Goal: Task Accomplishment & Management: Use online tool/utility

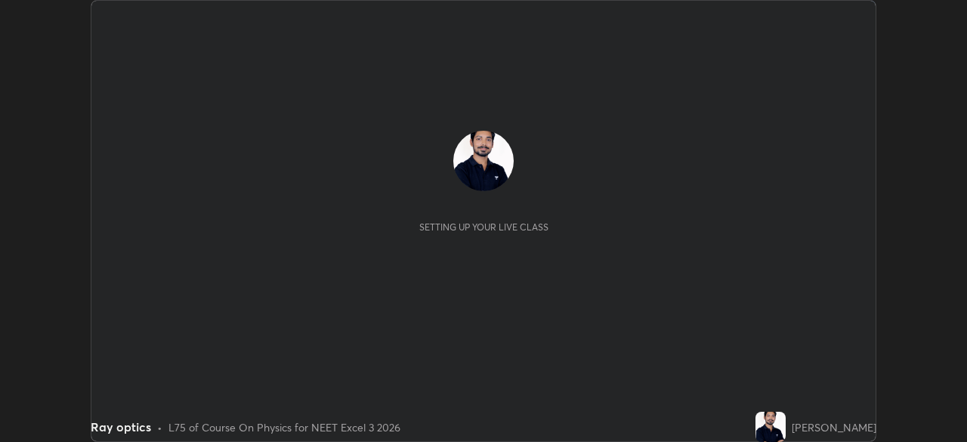
scroll to position [442, 967]
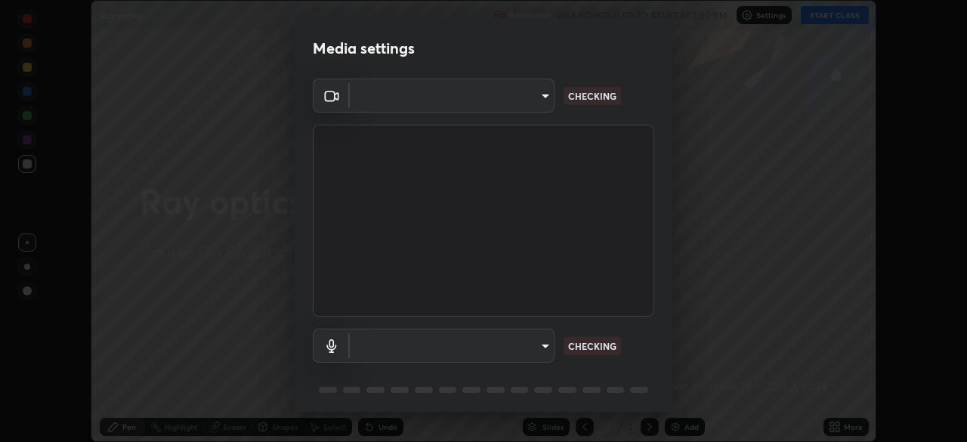
type input "b23672c371ae9b1e2d2e8c1262809c9406dc55f3a12da5c51b420c32c9b17bb4"
click at [542, 347] on body "Erase all Ray optics Recording WAS SCHEDULED TO START AT 1:00 PM Settings START…" at bounding box center [483, 221] width 967 height 442
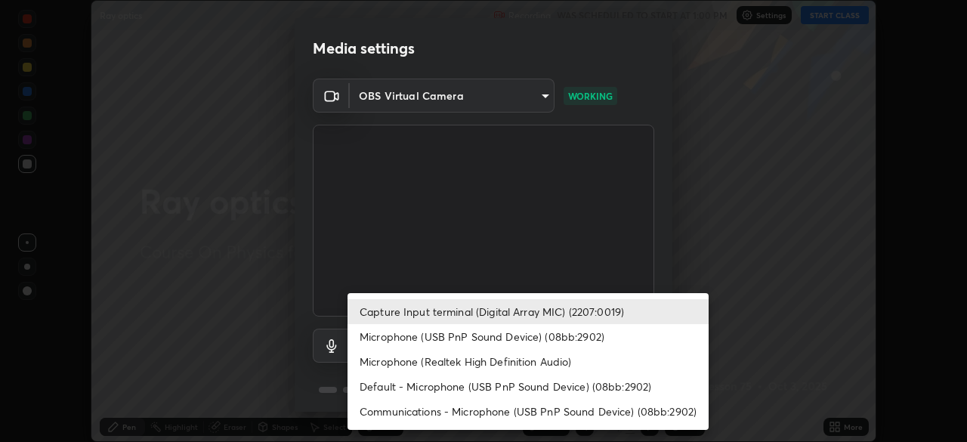
click at [517, 314] on li "Capture Input terminal (Digital Array MIC) (2207:0019)" at bounding box center [527, 311] width 361 height 25
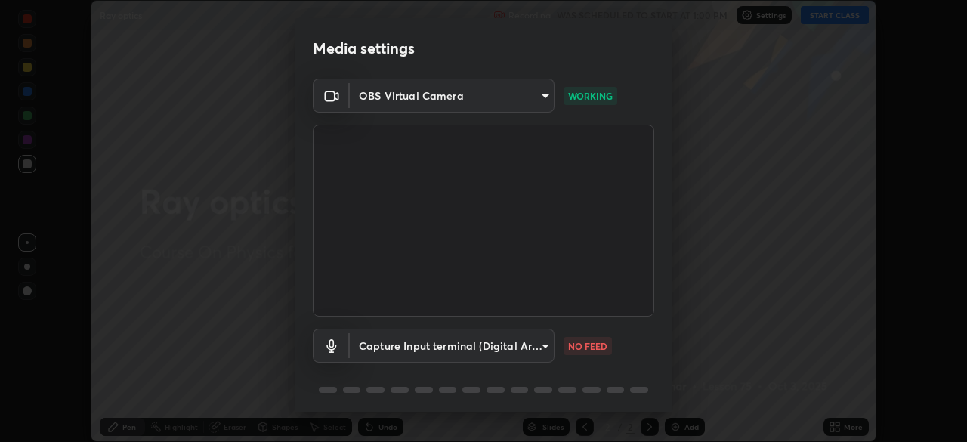
click at [511, 353] on body "Erase all Ray optics Recording WAS SCHEDULED TO START AT 1:00 PM Settings START…" at bounding box center [483, 221] width 967 height 442
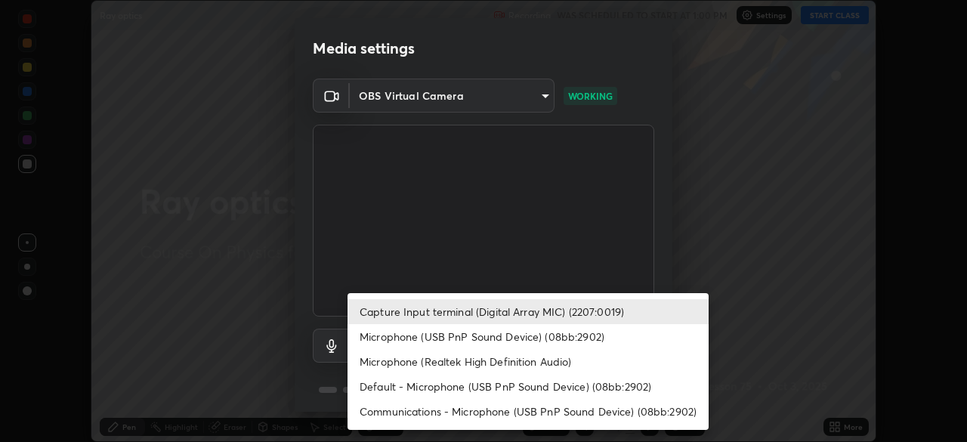
click at [508, 340] on li "Microphone (USB PnP Sound Device) (08bb:2902)" at bounding box center [527, 336] width 361 height 25
type input "b659f32ae6bf76fbaa17a44d9ea370e0c97bca3866036dd73200c2bea760ef3b"
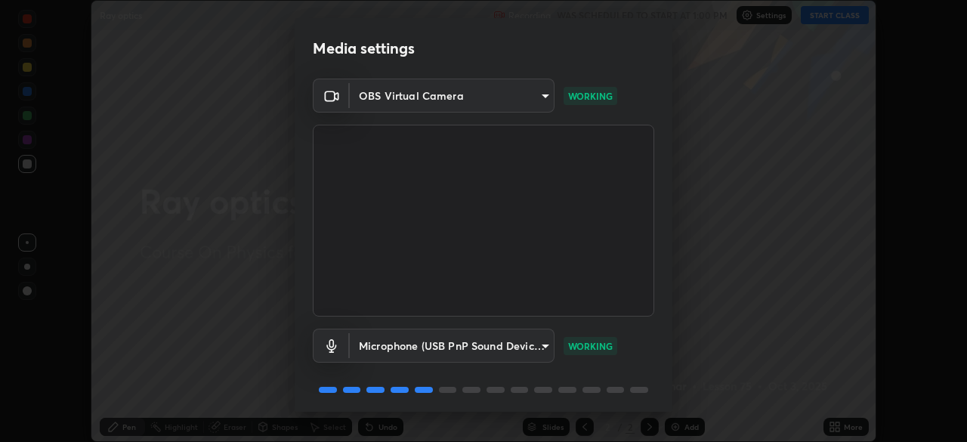
scroll to position [54, 0]
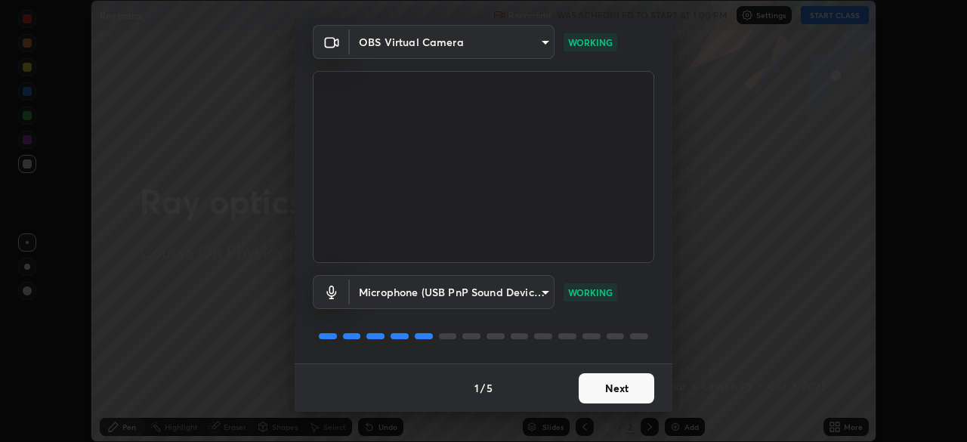
click at [632, 399] on button "Next" at bounding box center [617, 388] width 76 height 30
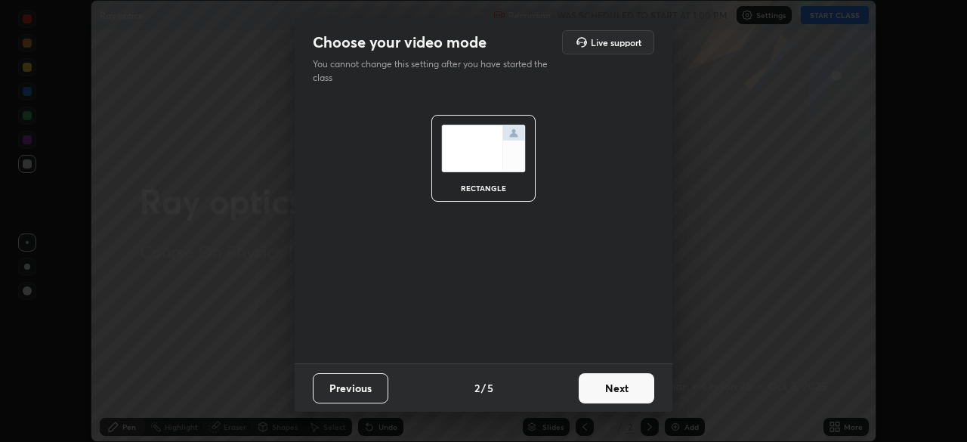
scroll to position [0, 0]
click at [635, 397] on button "Next" at bounding box center [617, 388] width 76 height 30
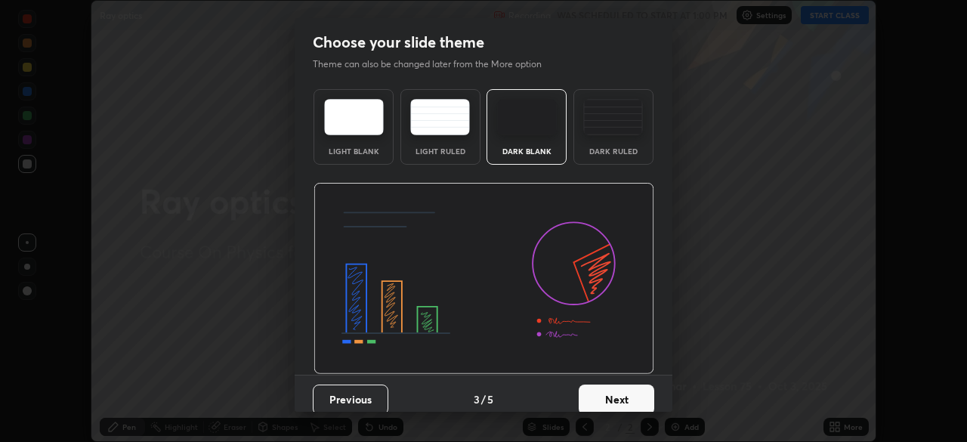
click at [637, 393] on button "Next" at bounding box center [617, 400] width 76 height 30
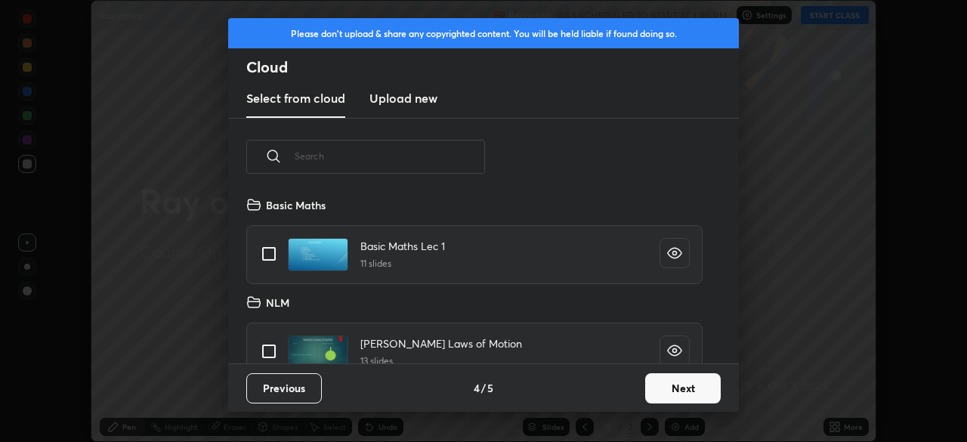
click at [659, 379] on button "Next" at bounding box center [683, 388] width 76 height 30
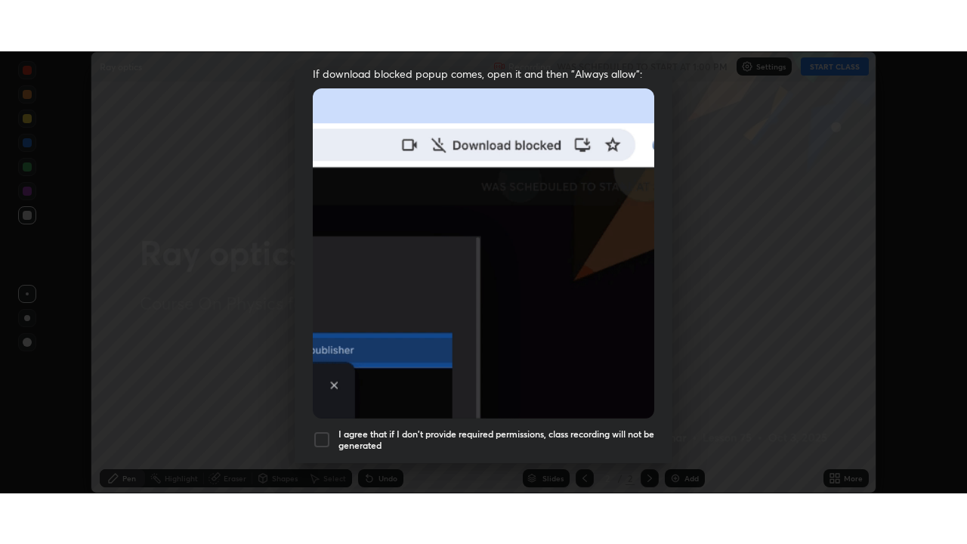
scroll to position [362, 0]
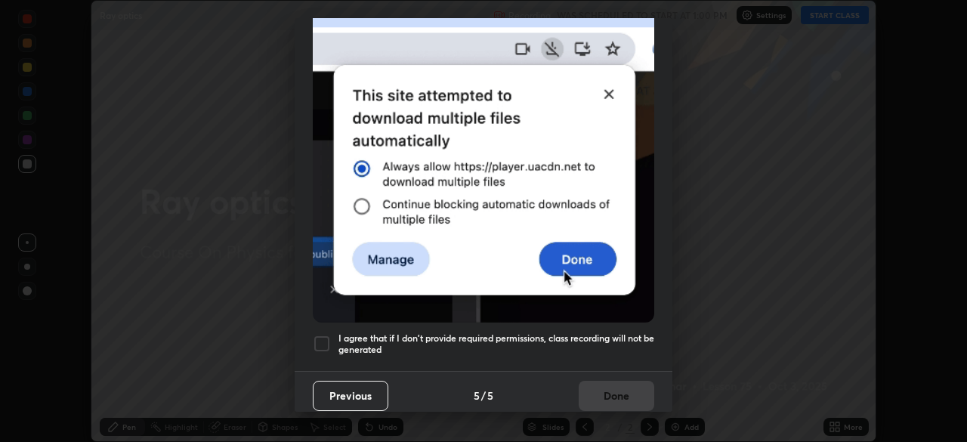
click at [612, 337] on h5 "I agree that if I don't provide required permissions, class recording will not …" at bounding box center [496, 343] width 316 height 23
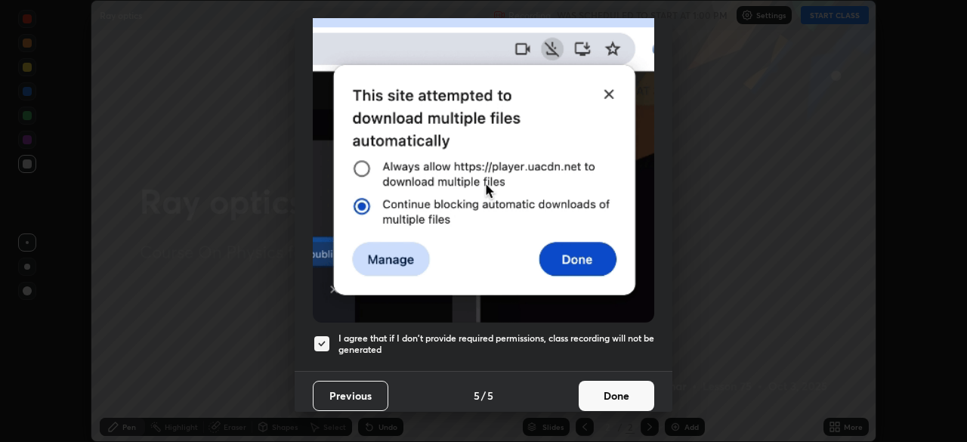
click at [628, 396] on button "Done" at bounding box center [617, 396] width 76 height 30
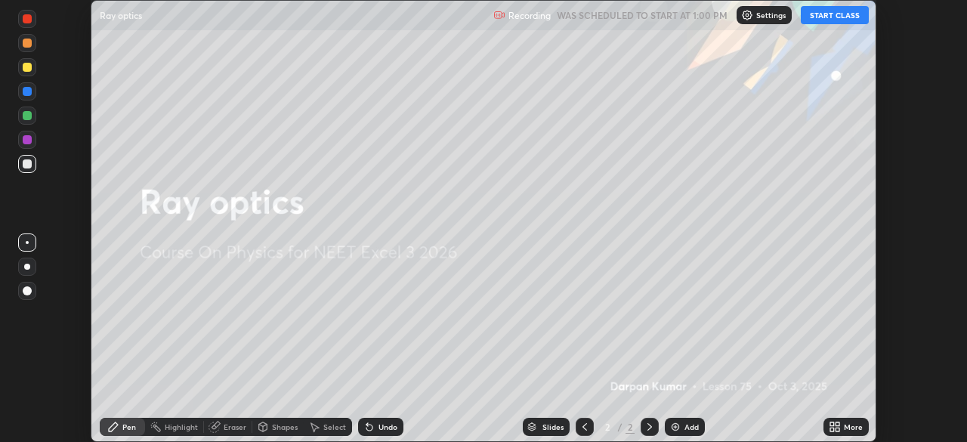
click at [834, 17] on button "START CLASS" at bounding box center [835, 15] width 68 height 18
click at [836, 424] on icon at bounding box center [838, 424] width 4 height 4
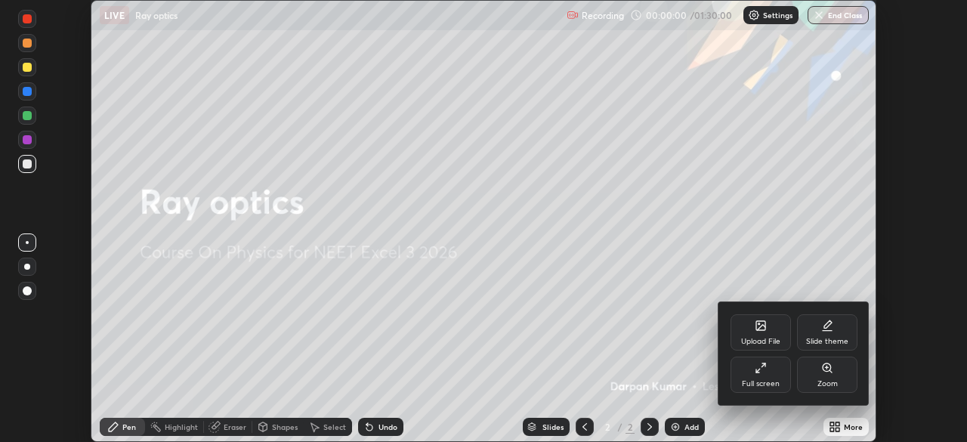
click at [766, 371] on icon at bounding box center [761, 368] width 12 height 12
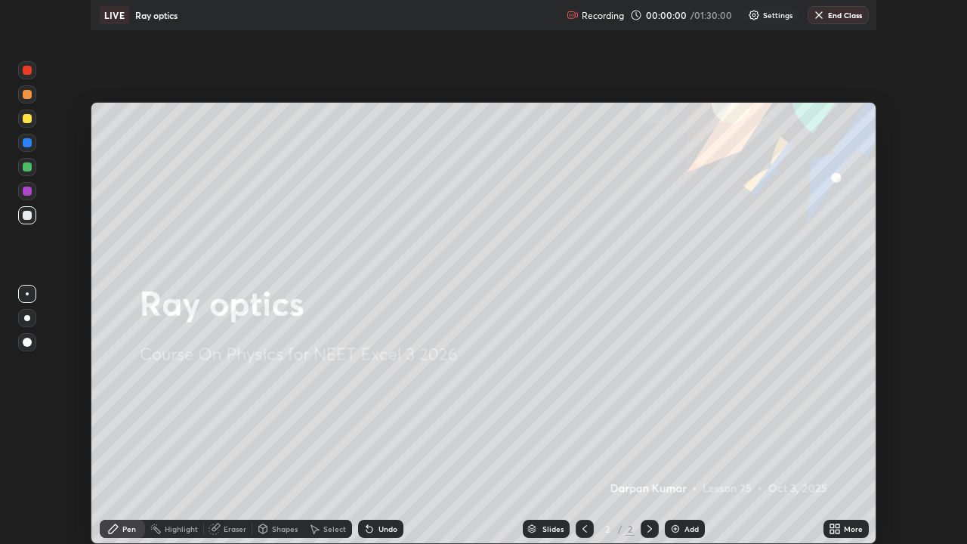
scroll to position [544, 967]
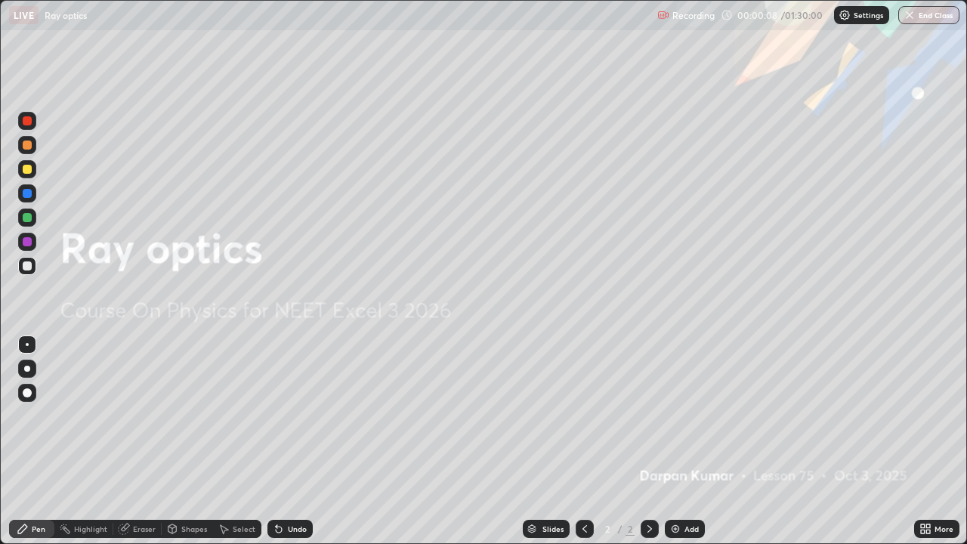
click at [930, 441] on icon at bounding box center [928, 532] width 4 height 4
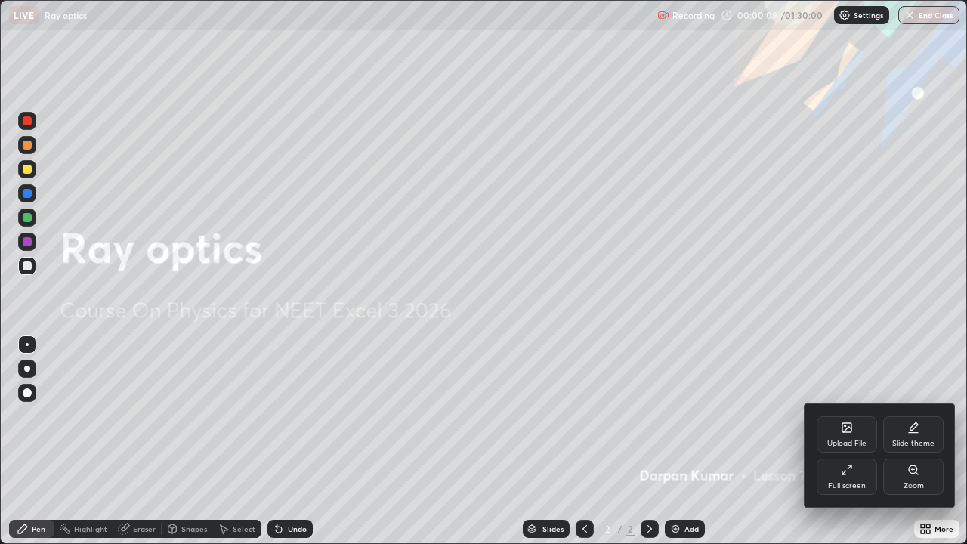
click at [862, 429] on div "Upload File" at bounding box center [847, 434] width 60 height 36
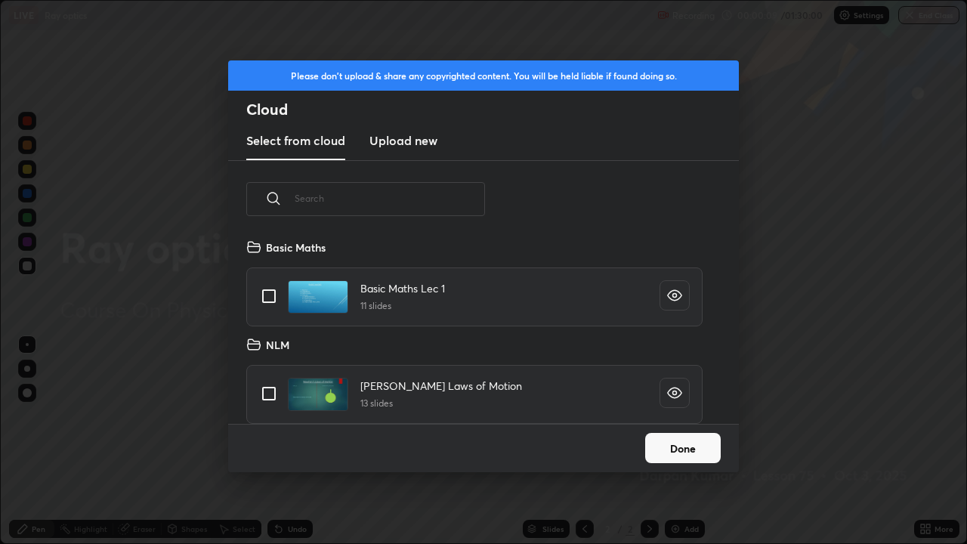
scroll to position [186, 485]
click at [427, 203] on input "text" at bounding box center [390, 198] width 190 height 64
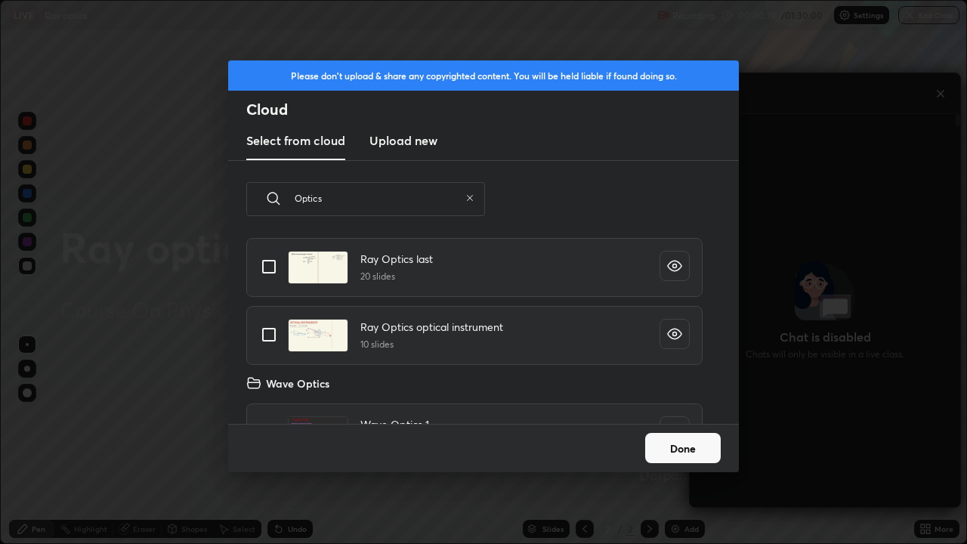
scroll to position [23, 0]
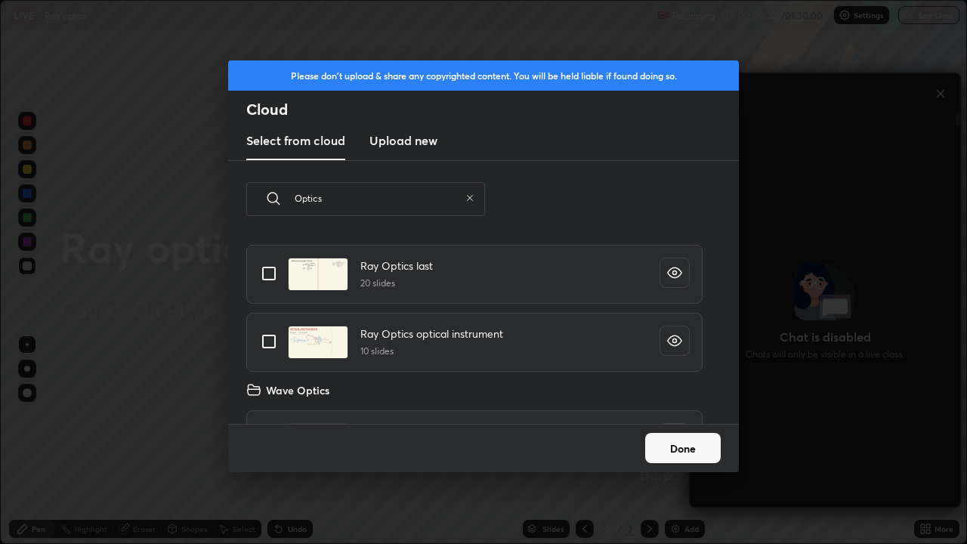
type input "Optics"
click at [268, 341] on input "grid" at bounding box center [269, 342] width 32 height 32
checkbox input "true"
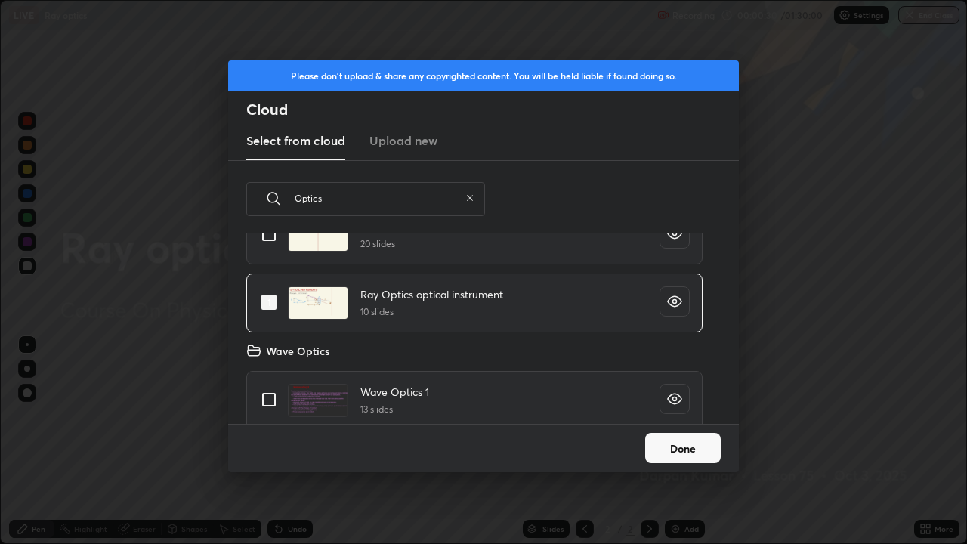
scroll to position [0, 0]
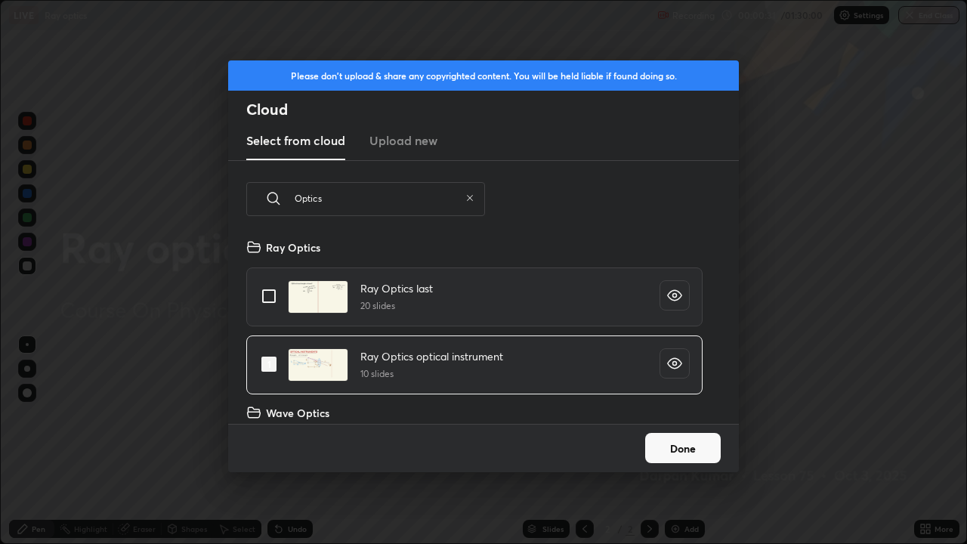
click at [351, 203] on input "Optics" at bounding box center [377, 198] width 165 height 64
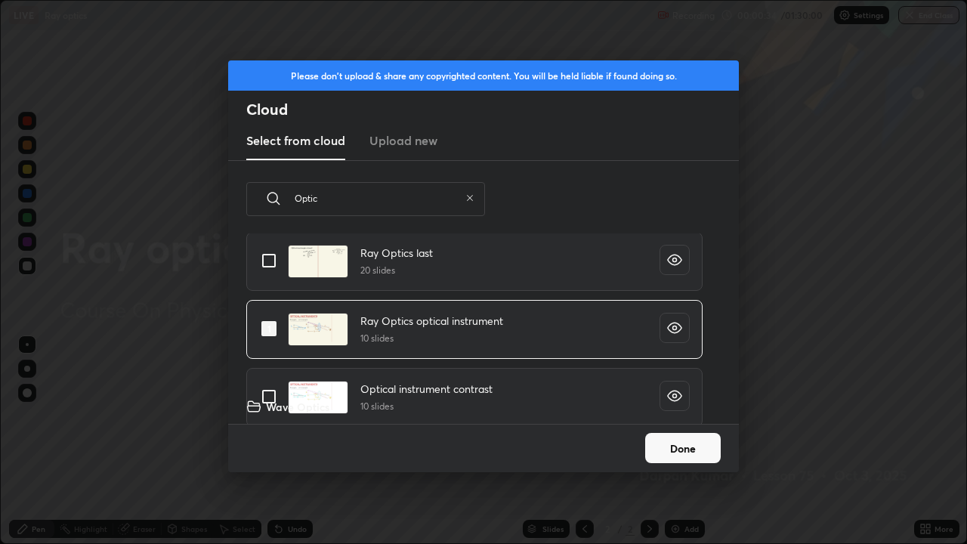
scroll to position [47, 0]
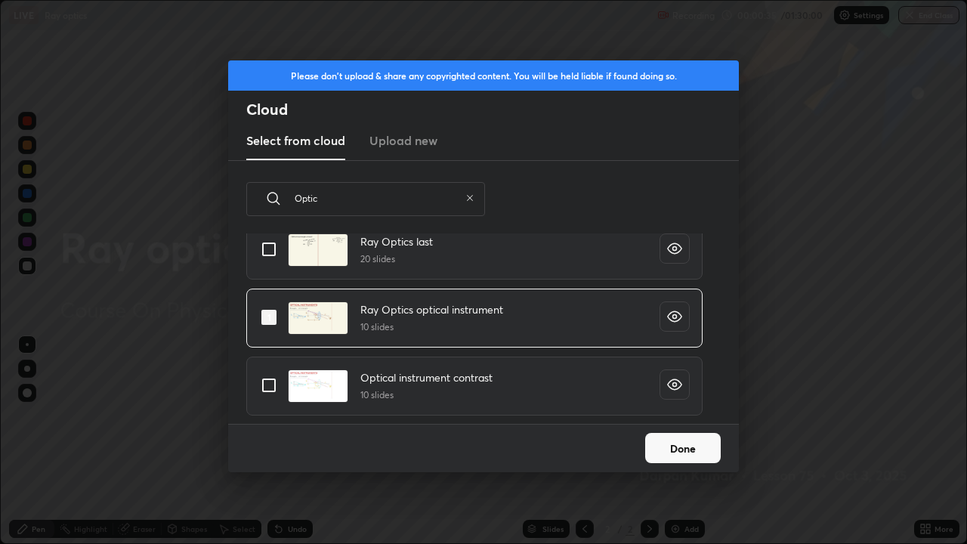
type input "Optic"
click at [270, 380] on input "grid" at bounding box center [269, 385] width 32 height 32
checkbox input "true"
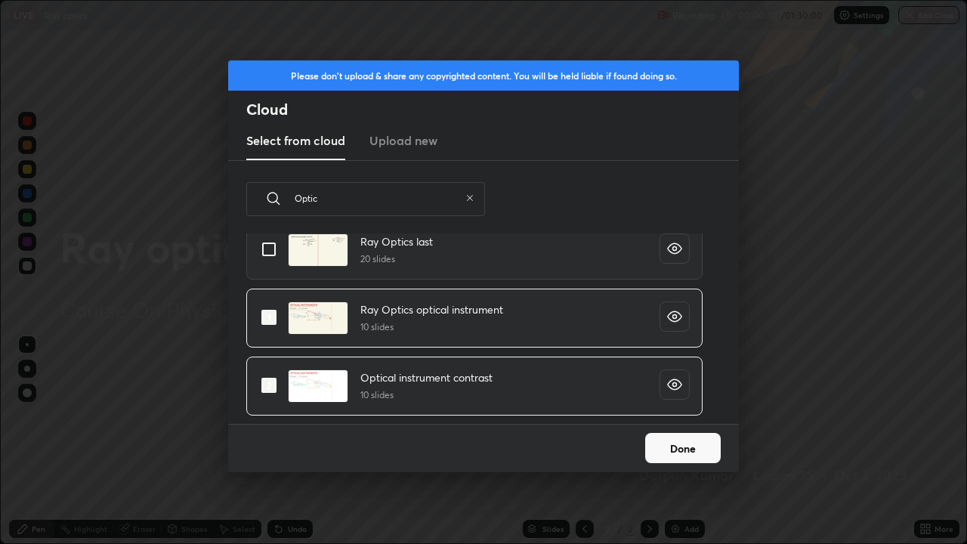
click at [273, 314] on input "grid" at bounding box center [269, 317] width 32 height 32
checkbox input "false"
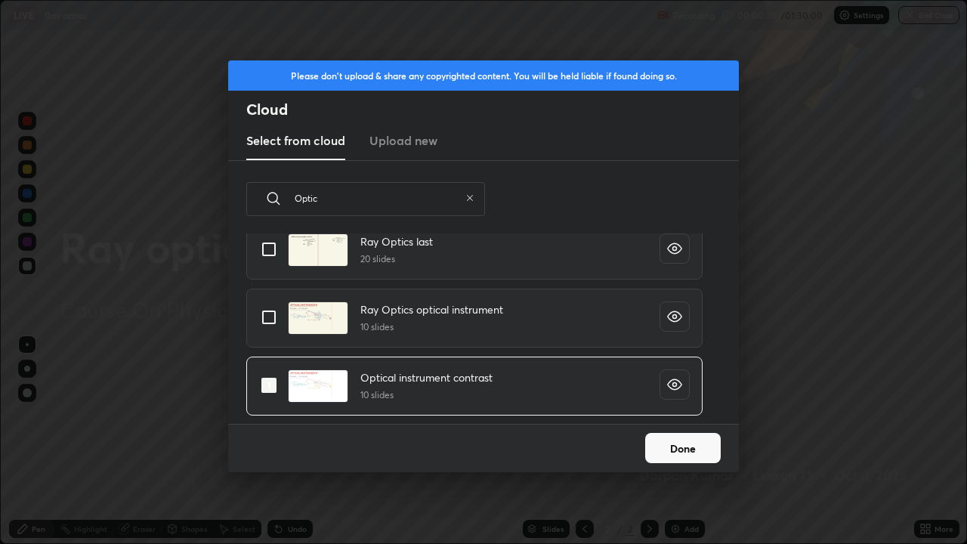
click at [670, 441] on button "Done" at bounding box center [683, 448] width 76 height 30
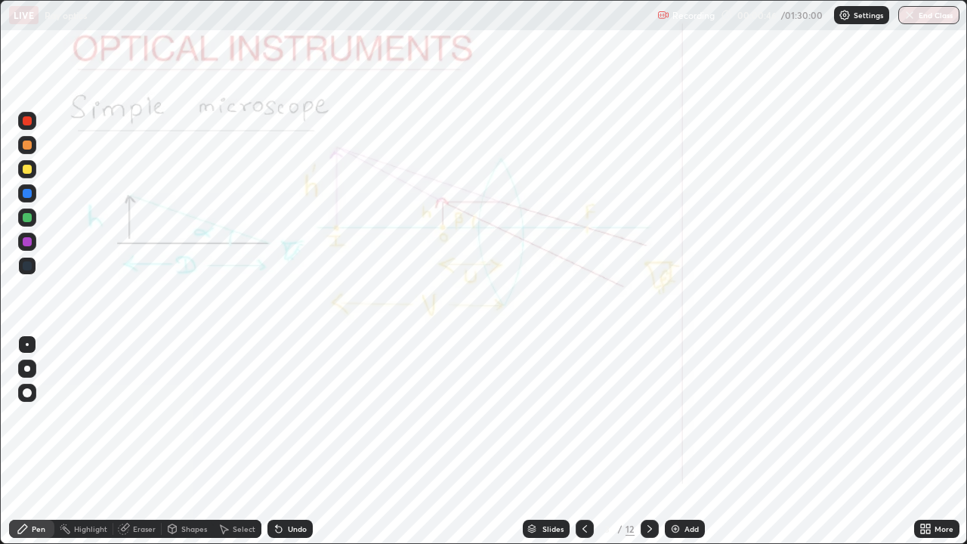
click at [648, 441] on icon at bounding box center [650, 529] width 12 height 12
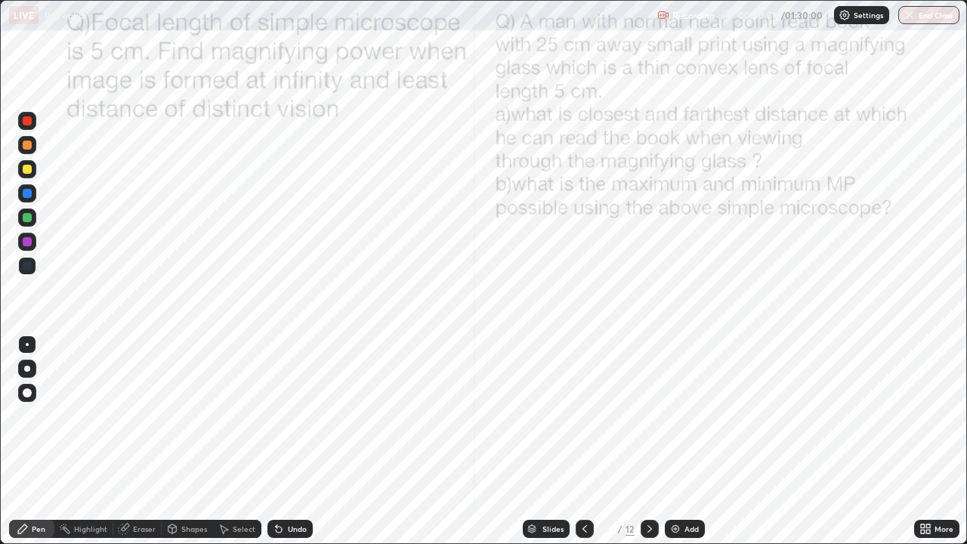
click at [28, 121] on div at bounding box center [27, 120] width 9 height 9
click at [295, 441] on div "Undo" at bounding box center [297, 529] width 19 height 8
click at [289, 441] on div "Undo" at bounding box center [297, 529] width 19 height 8
click at [297, 441] on div "Undo" at bounding box center [297, 529] width 19 height 8
click at [298, 441] on div "Undo" at bounding box center [297, 529] width 19 height 8
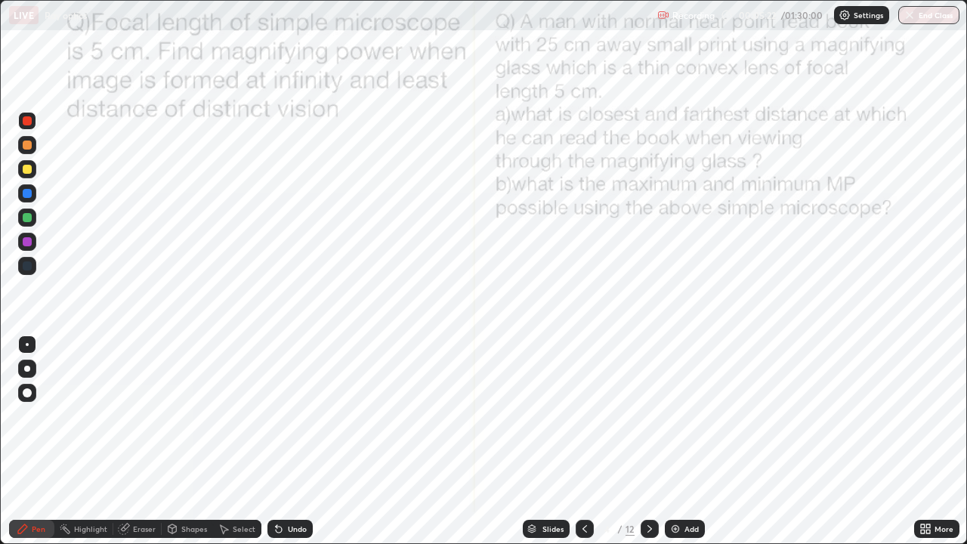
click at [648, 441] on icon at bounding box center [650, 529] width 12 height 12
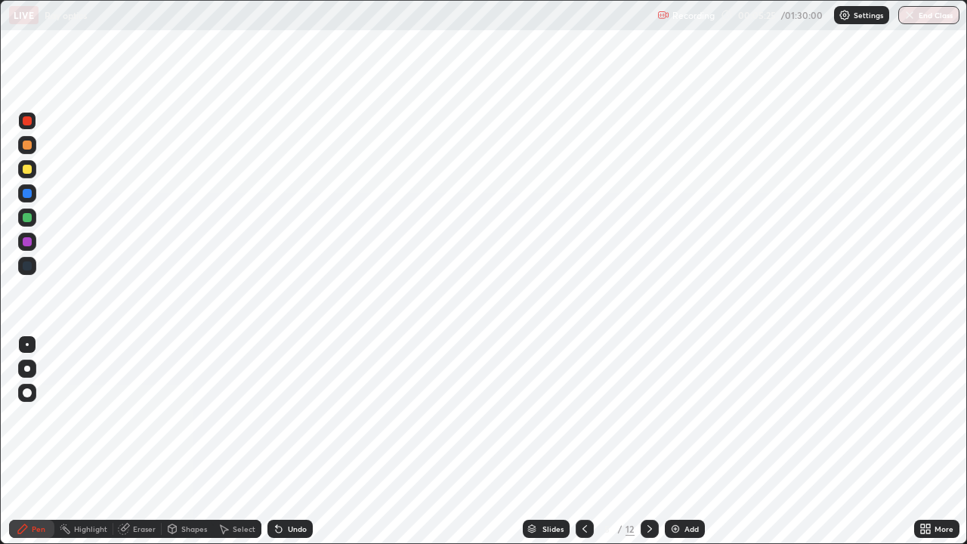
click at [648, 441] on icon at bounding box center [650, 529] width 12 height 12
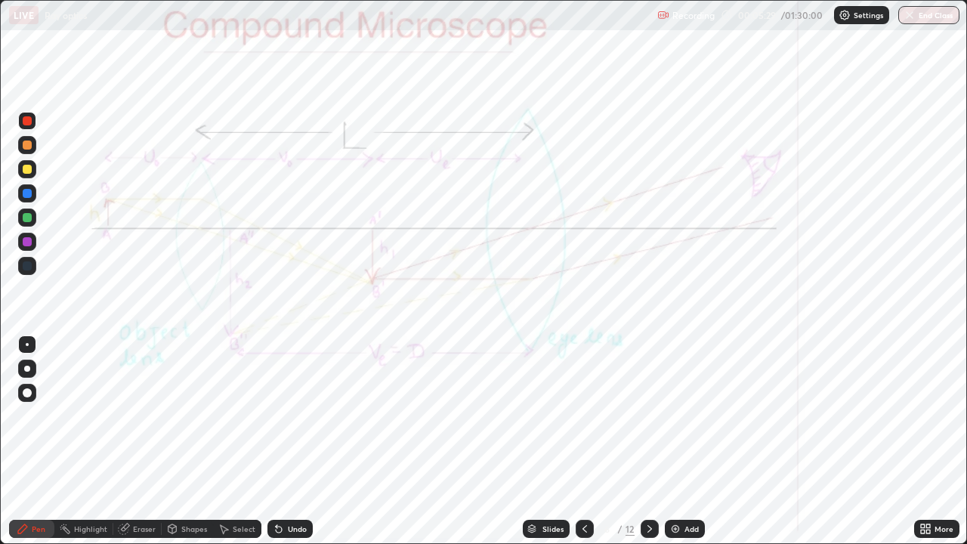
click at [583, 441] on icon at bounding box center [585, 529] width 12 height 12
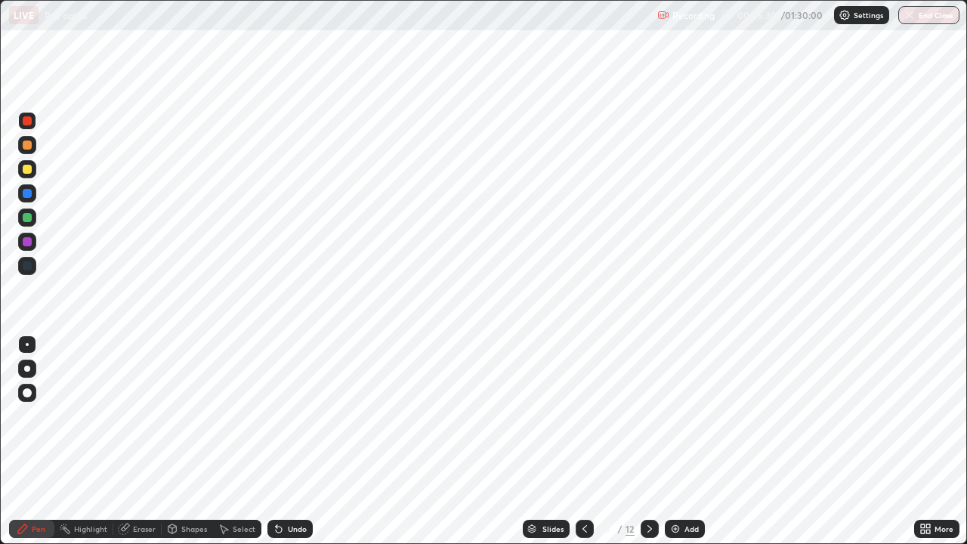
click at [584, 441] on icon at bounding box center [585, 529] width 12 height 12
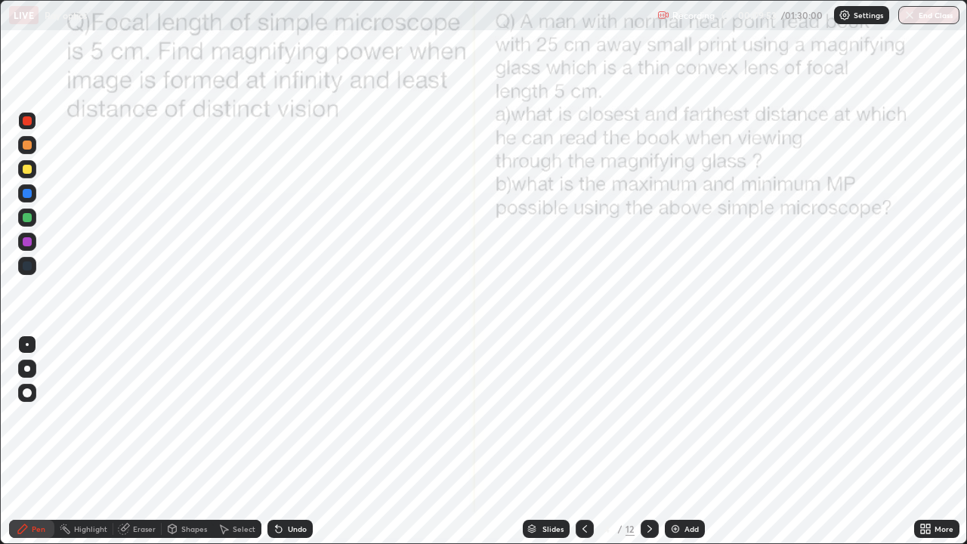
click at [649, 441] on div at bounding box center [650, 529] width 18 height 30
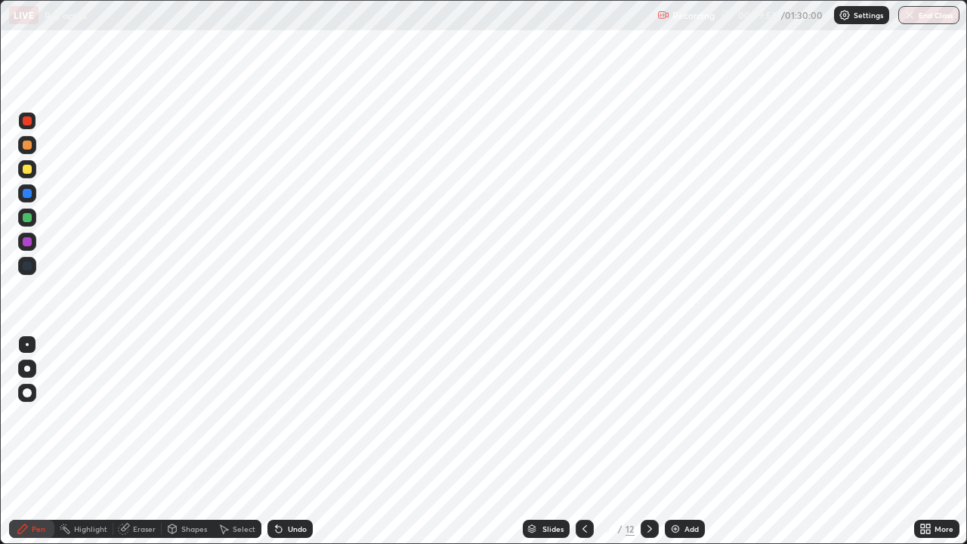
click at [648, 441] on div at bounding box center [650, 529] width 18 height 30
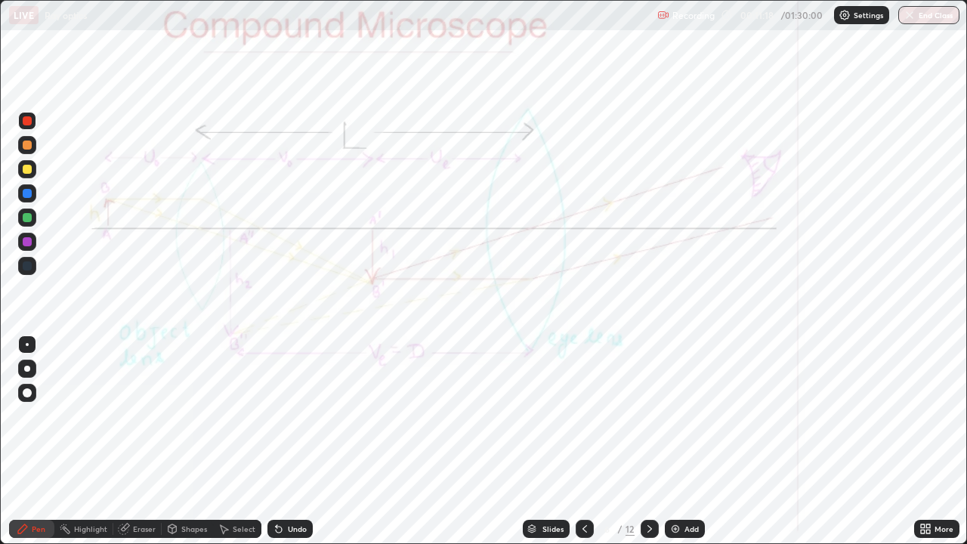
click at [183, 441] on div "Shapes" at bounding box center [187, 529] width 51 height 30
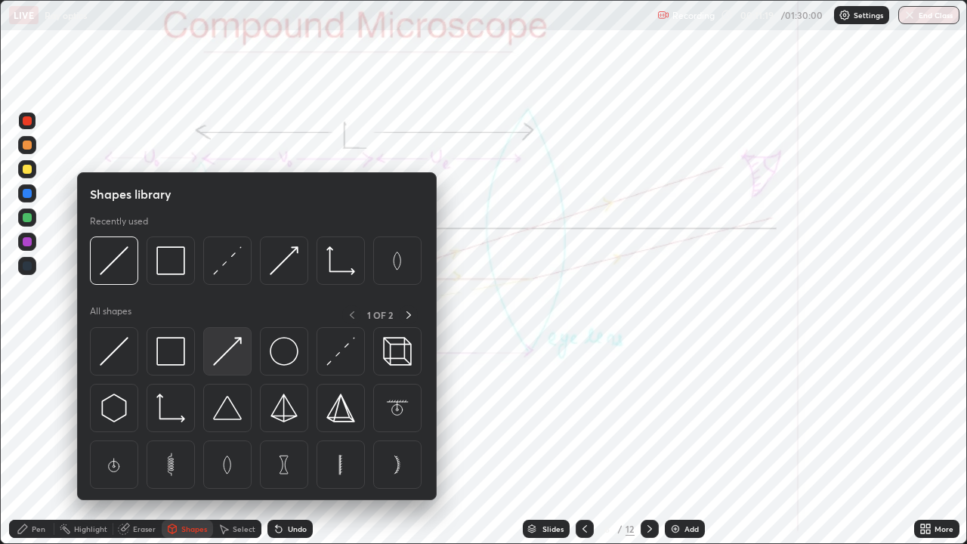
click at [223, 359] on img at bounding box center [227, 351] width 29 height 29
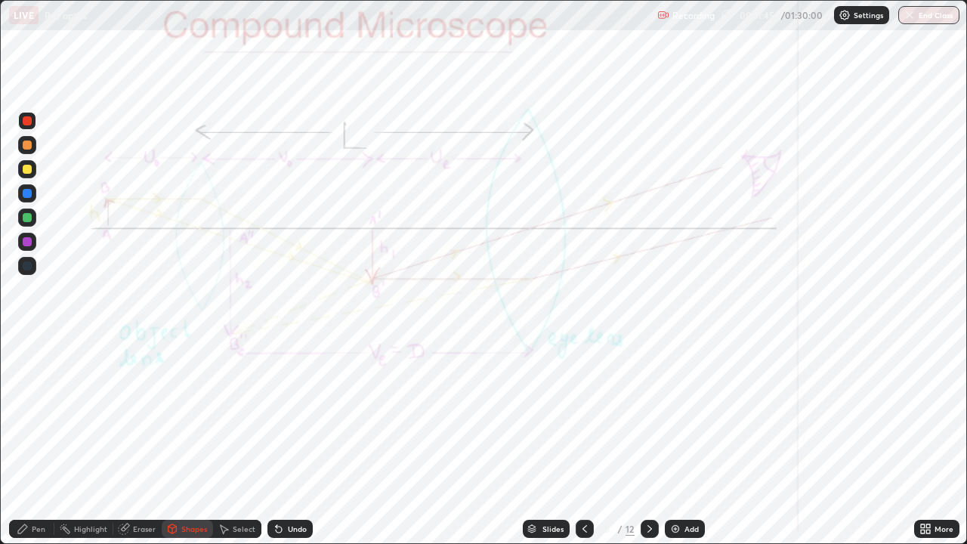
click at [32, 194] on div at bounding box center [27, 193] width 18 height 18
click at [276, 441] on icon at bounding box center [277, 526] width 2 height 2
click at [36, 441] on div "Pen" at bounding box center [39, 529] width 14 height 8
click at [291, 441] on div "Undo" at bounding box center [289, 529] width 45 height 18
click at [576, 441] on div at bounding box center [585, 529] width 18 height 18
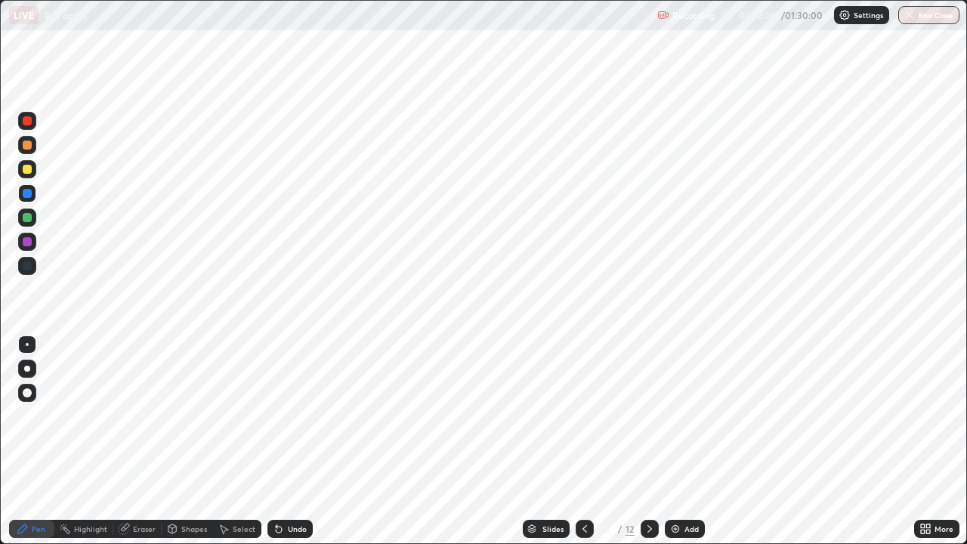
click at [581, 441] on icon at bounding box center [585, 529] width 12 height 12
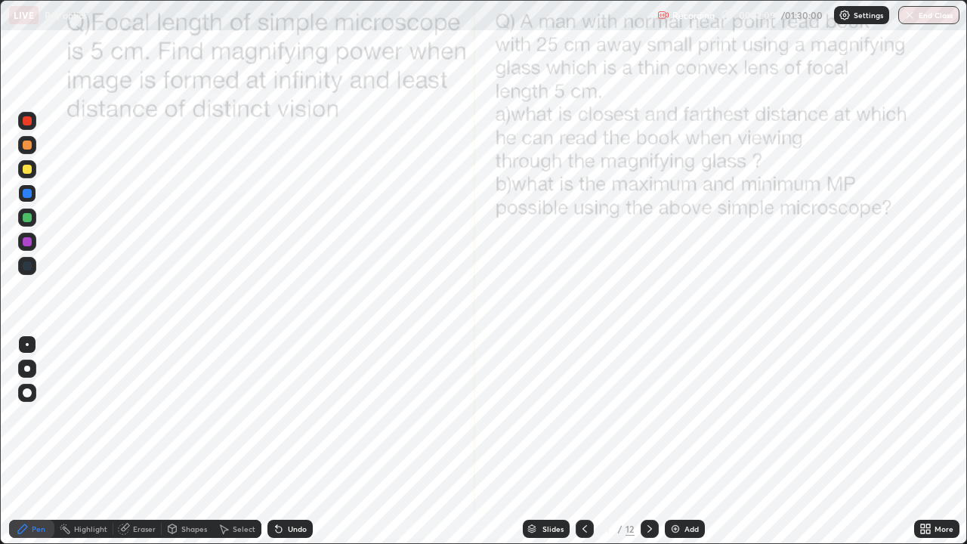
click at [583, 441] on icon at bounding box center [585, 529] width 12 height 12
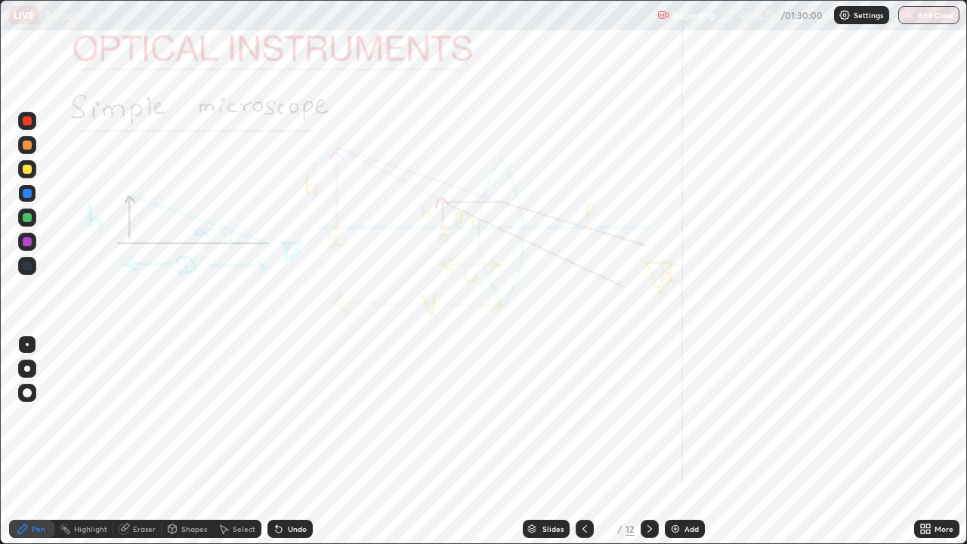
click at [289, 441] on div "Undo" at bounding box center [297, 529] width 19 height 8
click at [288, 441] on div "Undo" at bounding box center [297, 529] width 19 height 8
click at [289, 441] on div "Undo" at bounding box center [297, 529] width 19 height 8
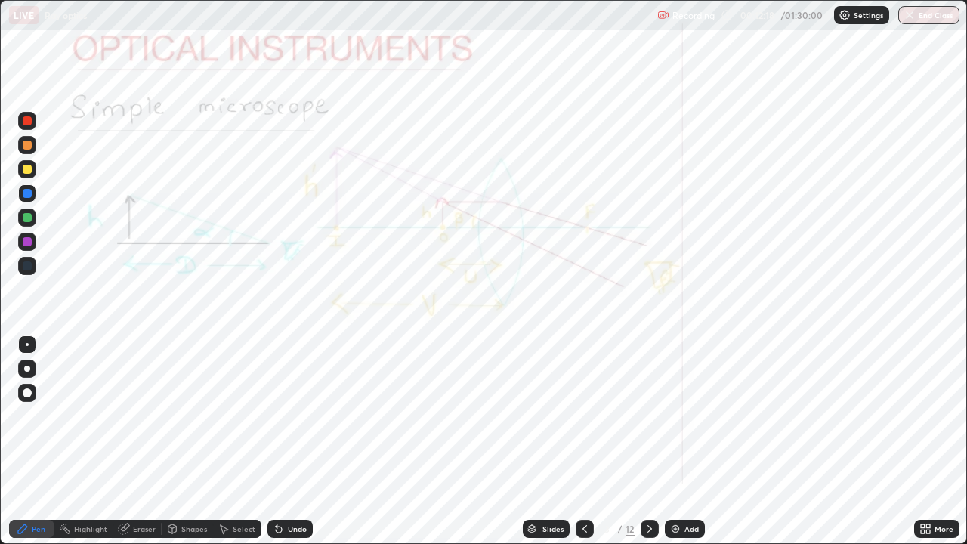
click at [288, 441] on div "Undo" at bounding box center [297, 529] width 19 height 8
click at [289, 441] on div "Undo" at bounding box center [297, 529] width 19 height 8
click at [641, 441] on div at bounding box center [650, 529] width 18 height 18
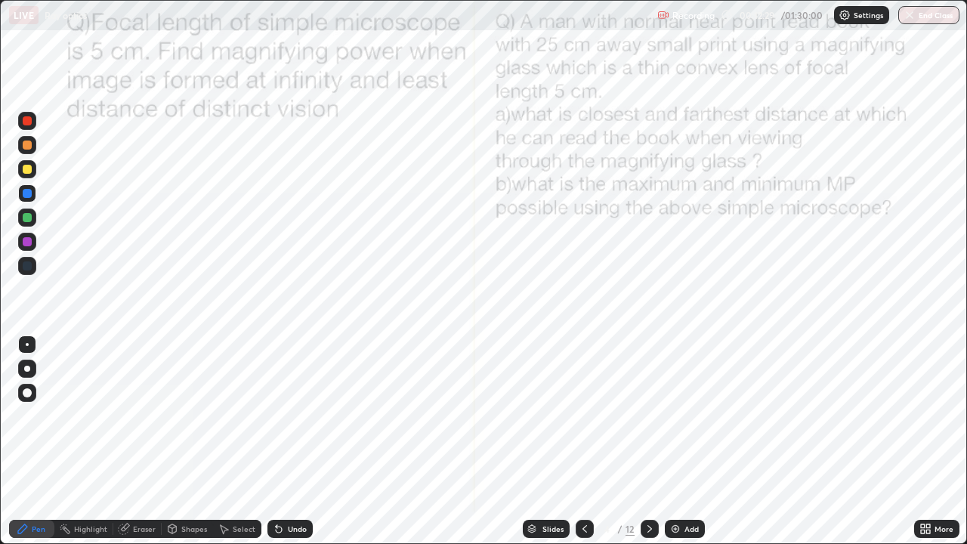
click at [644, 441] on icon at bounding box center [650, 529] width 12 height 12
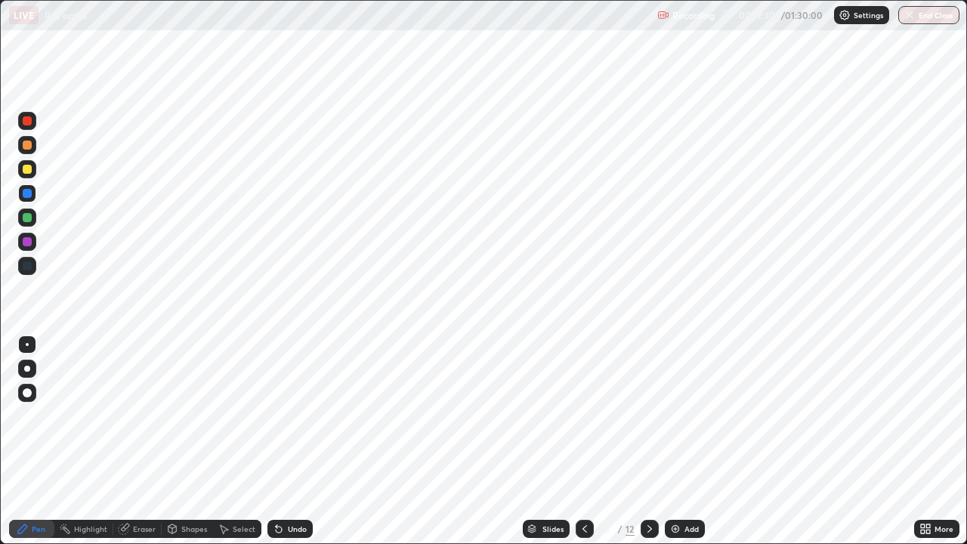
click at [648, 441] on icon at bounding box center [650, 529] width 12 height 12
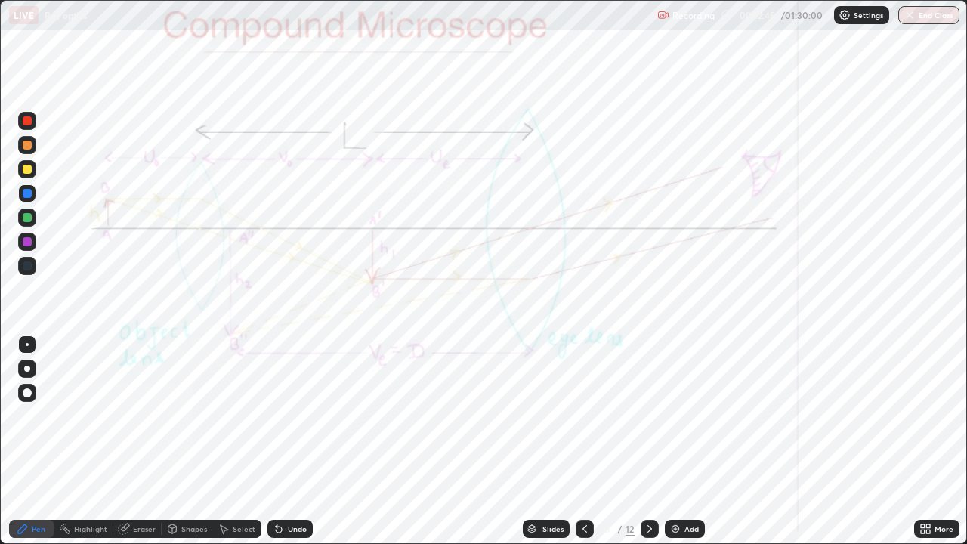
click at [281, 441] on icon at bounding box center [279, 529] width 12 height 12
click at [27, 267] on div at bounding box center [27, 265] width 9 height 9
click at [644, 441] on icon at bounding box center [650, 529] width 12 height 12
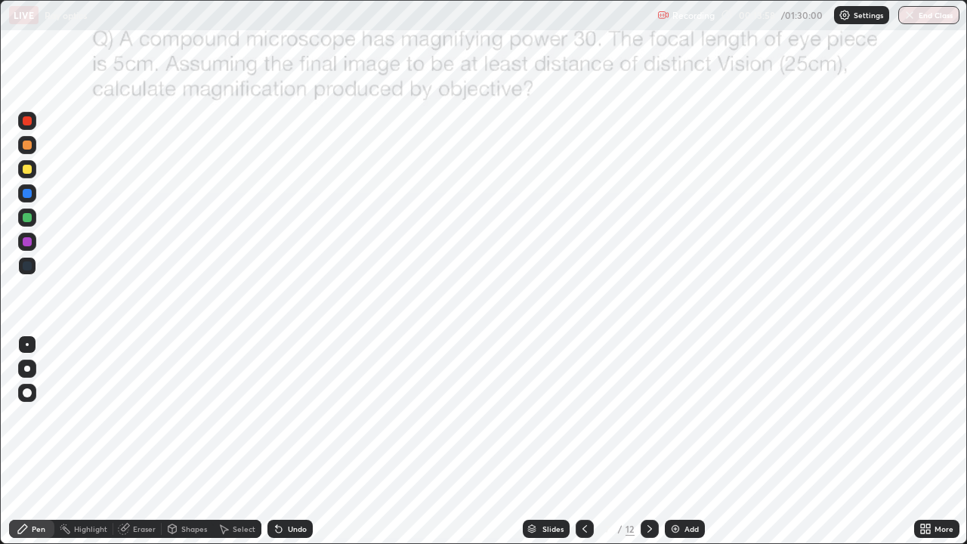
click at [583, 441] on icon at bounding box center [585, 529] width 12 height 12
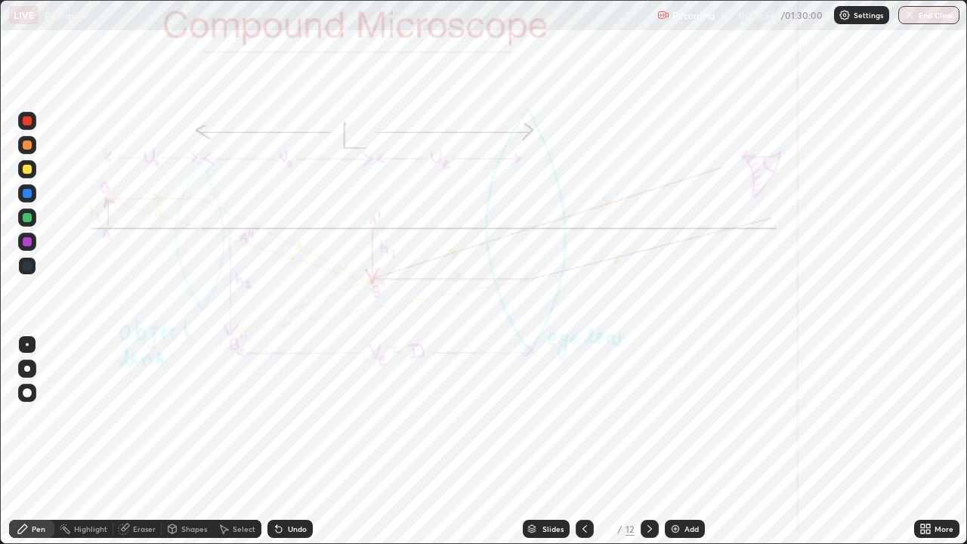
click at [682, 441] on div "Add" at bounding box center [685, 529] width 40 height 18
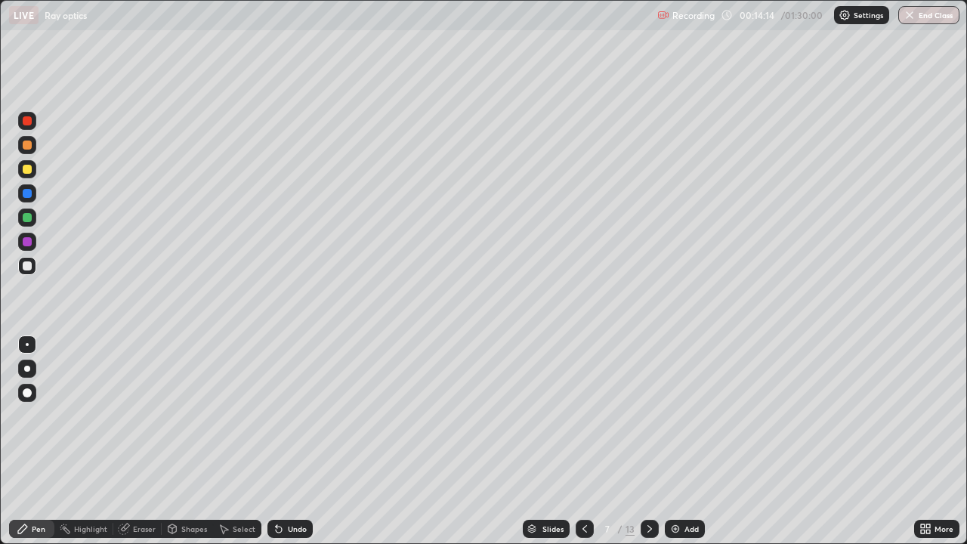
click at [295, 441] on div "Undo" at bounding box center [297, 529] width 19 height 8
click at [583, 441] on icon at bounding box center [585, 529] width 12 height 12
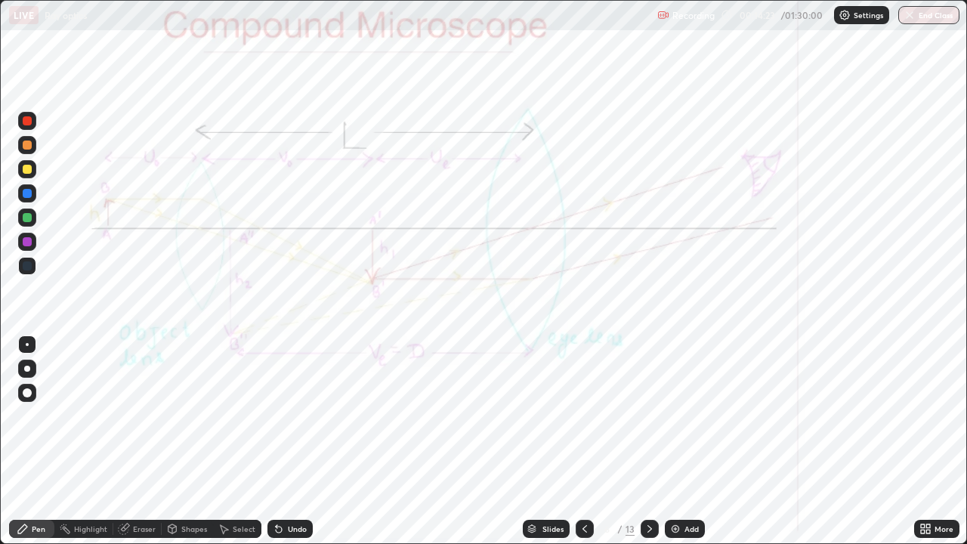
click at [647, 441] on icon at bounding box center [649, 529] width 5 height 8
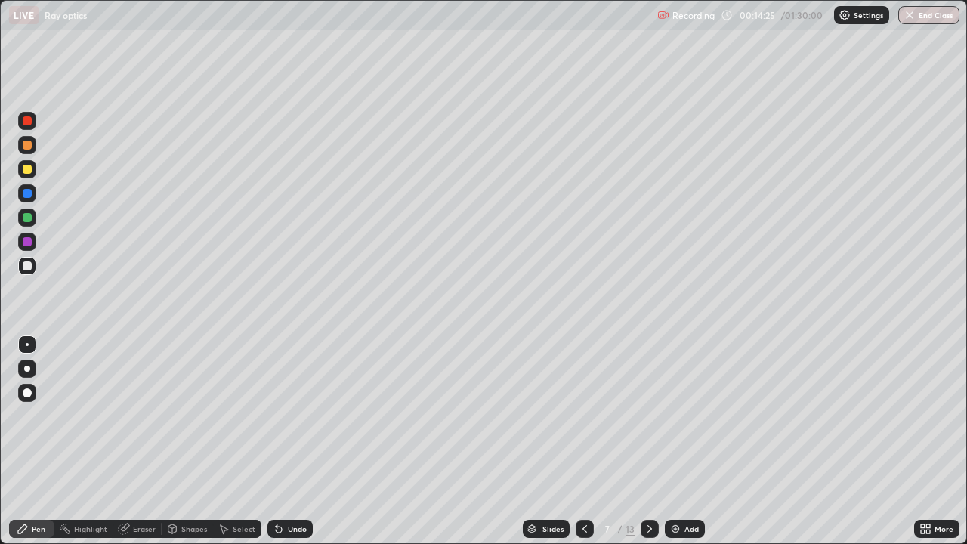
click at [298, 441] on div "Undo" at bounding box center [297, 529] width 19 height 8
click at [306, 441] on div "Undo" at bounding box center [289, 529] width 45 height 18
click at [297, 441] on div "Undo" at bounding box center [297, 529] width 19 height 8
click at [290, 441] on div "Undo" at bounding box center [297, 529] width 19 height 8
click at [295, 441] on div "Undo" at bounding box center [297, 529] width 19 height 8
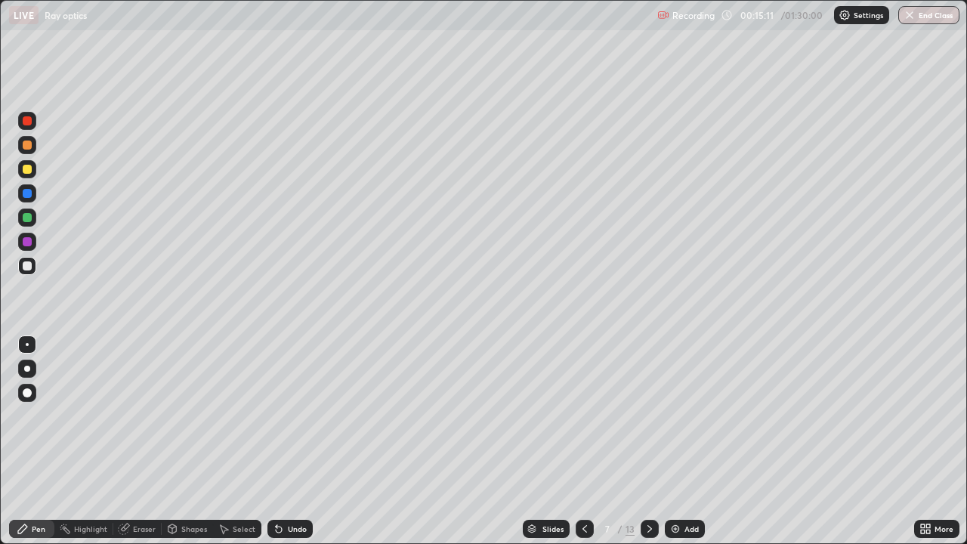
click at [296, 441] on div "Undo" at bounding box center [297, 529] width 19 height 8
click at [291, 441] on div "Undo" at bounding box center [297, 529] width 19 height 8
click at [583, 441] on icon at bounding box center [585, 529] width 12 height 12
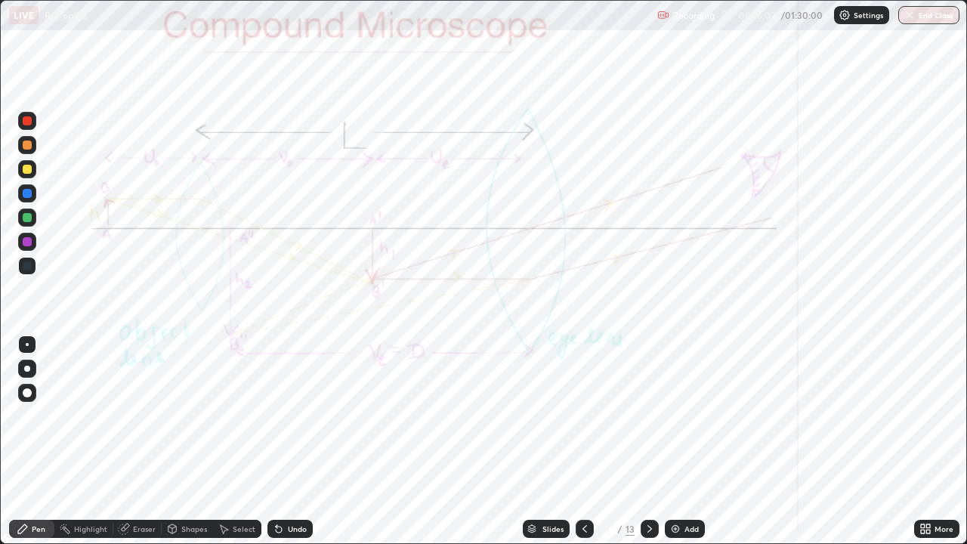
click at [648, 441] on icon at bounding box center [650, 529] width 12 height 12
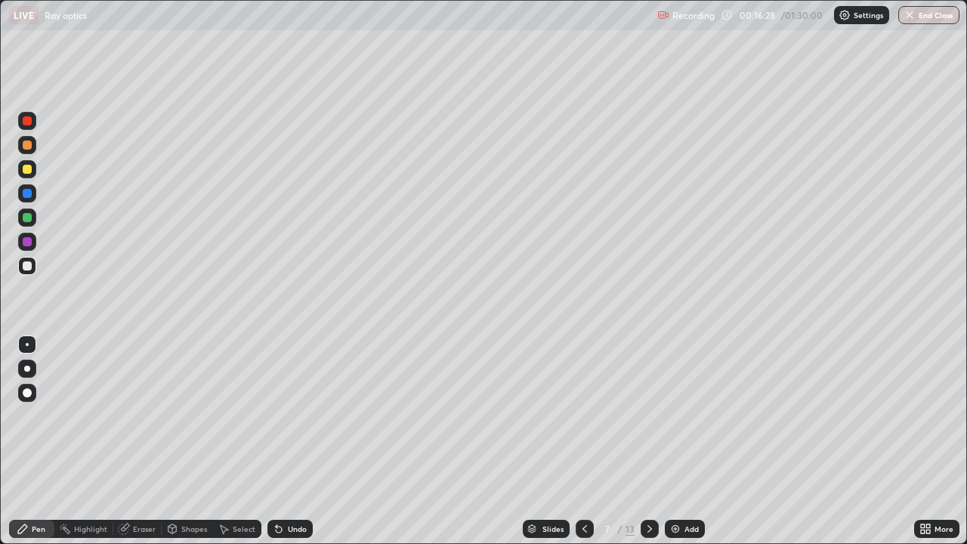
click at [590, 441] on div at bounding box center [585, 529] width 18 height 30
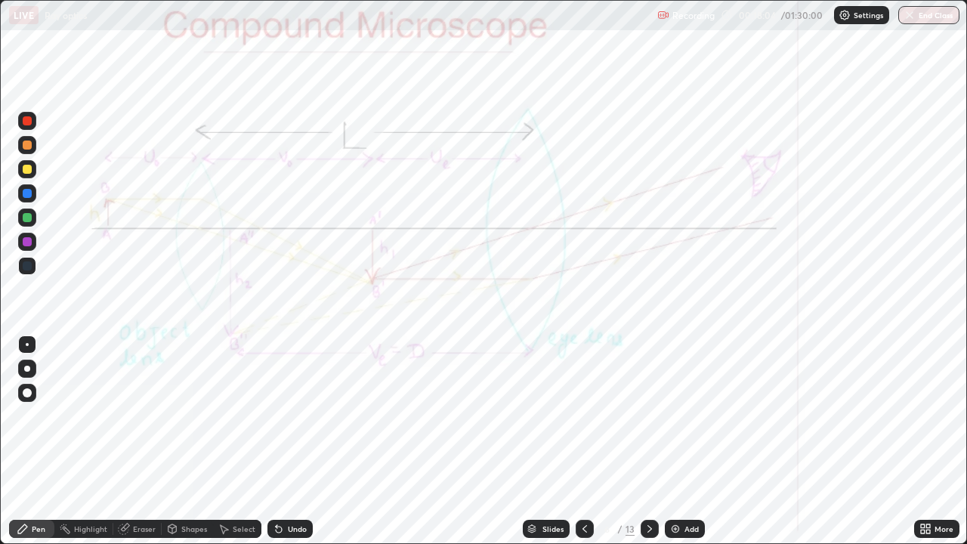
click at [32, 264] on div at bounding box center [27, 266] width 18 height 18
click at [647, 441] on icon at bounding box center [650, 529] width 12 height 12
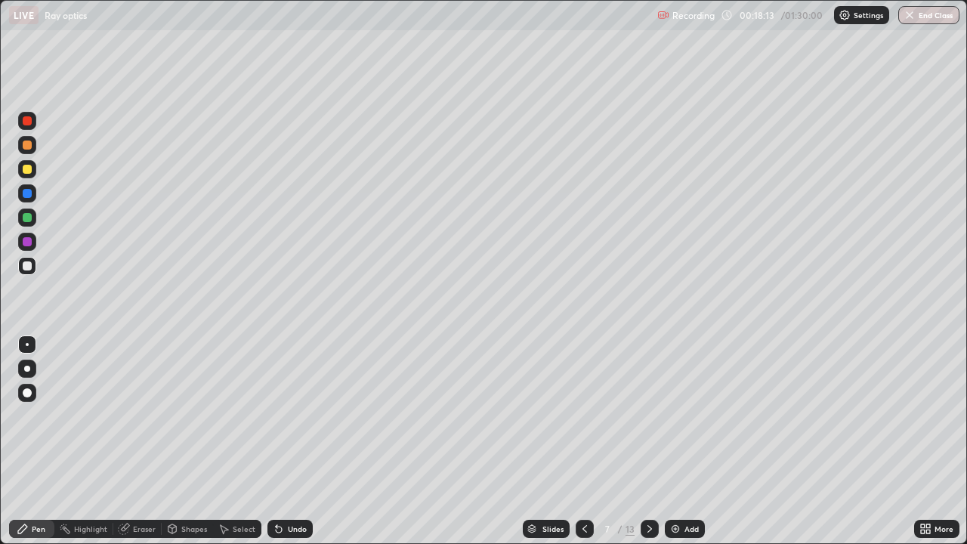
click at [583, 441] on icon at bounding box center [585, 529] width 12 height 12
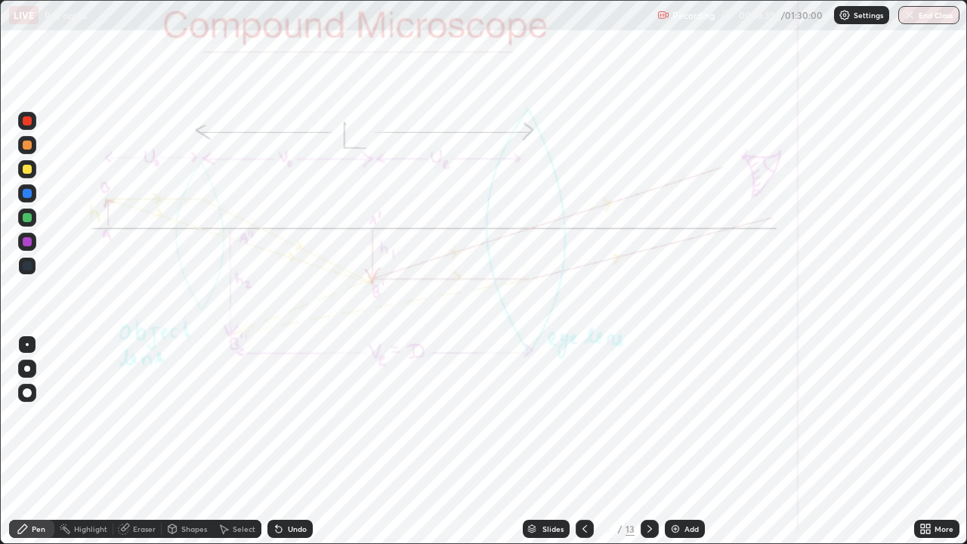
click at [647, 441] on icon at bounding box center [650, 529] width 12 height 12
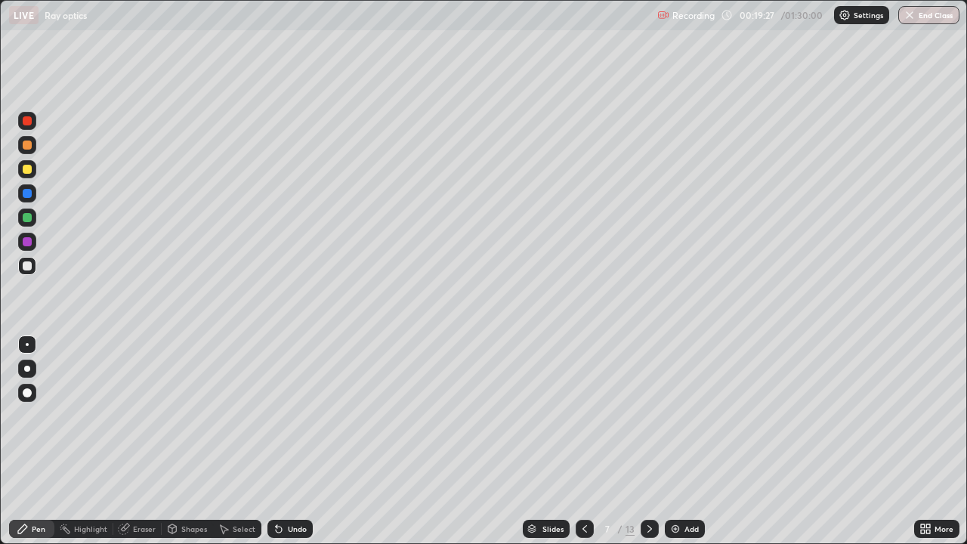
click at [581, 441] on icon at bounding box center [585, 529] width 12 height 12
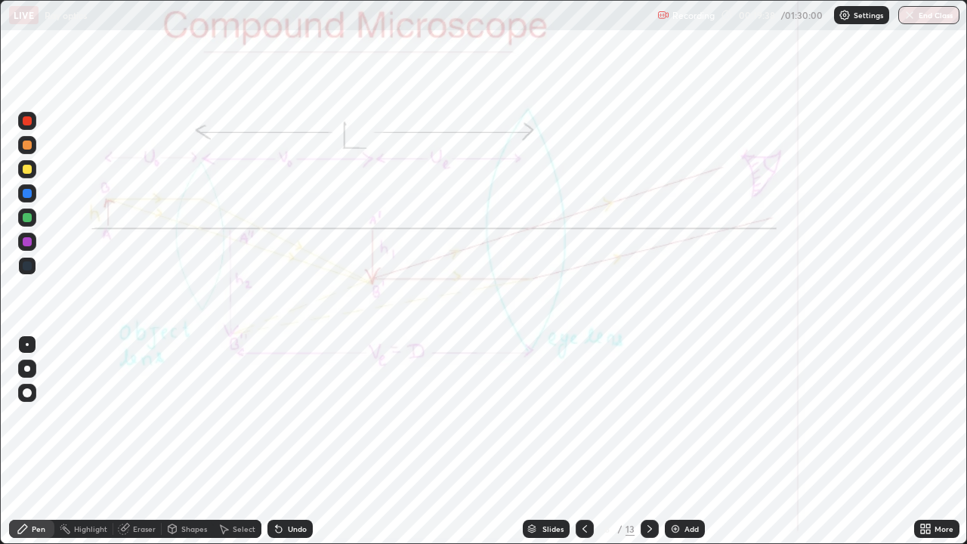
click at [583, 441] on icon at bounding box center [585, 529] width 12 height 12
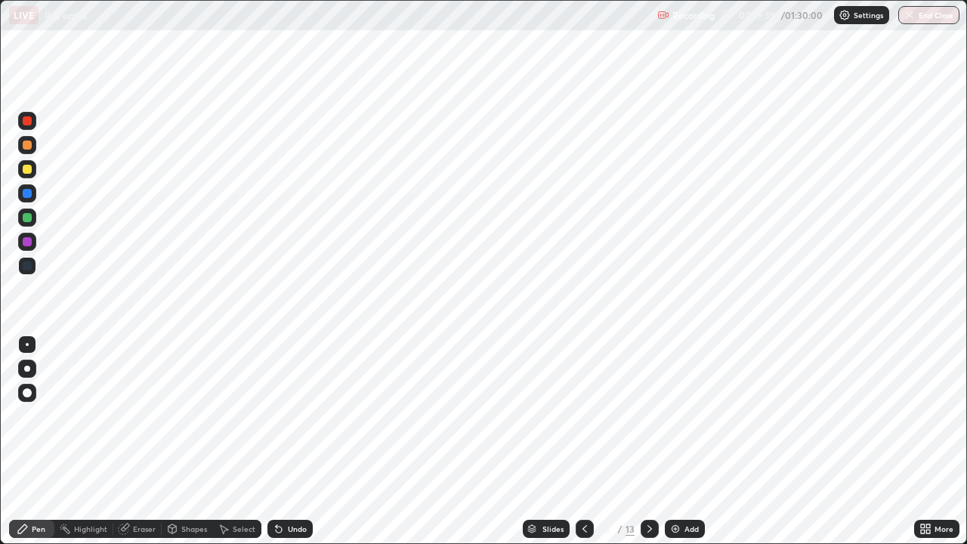
click at [583, 441] on icon at bounding box center [585, 529] width 12 height 12
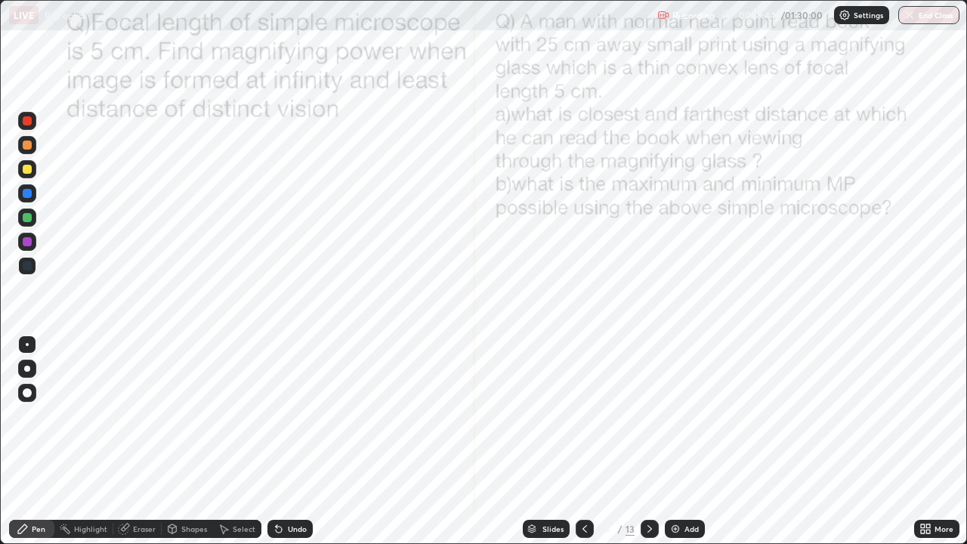
click at [648, 441] on icon at bounding box center [650, 529] width 12 height 12
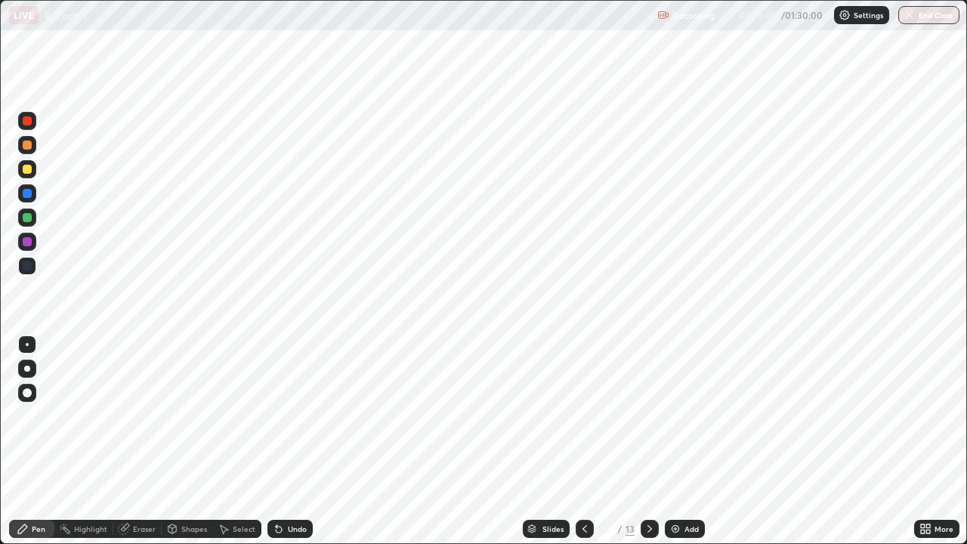
click at [651, 441] on icon at bounding box center [650, 529] width 12 height 12
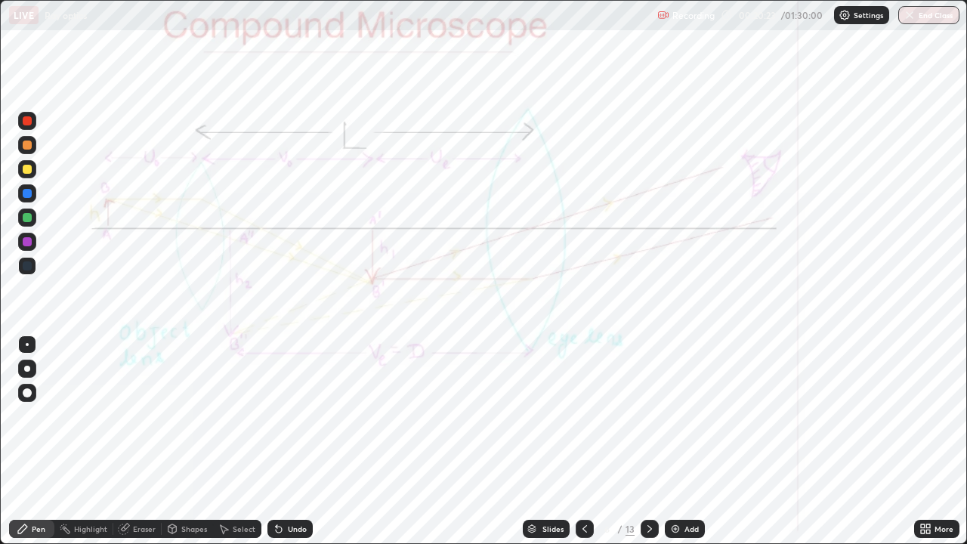
click at [650, 441] on icon at bounding box center [650, 529] width 12 height 12
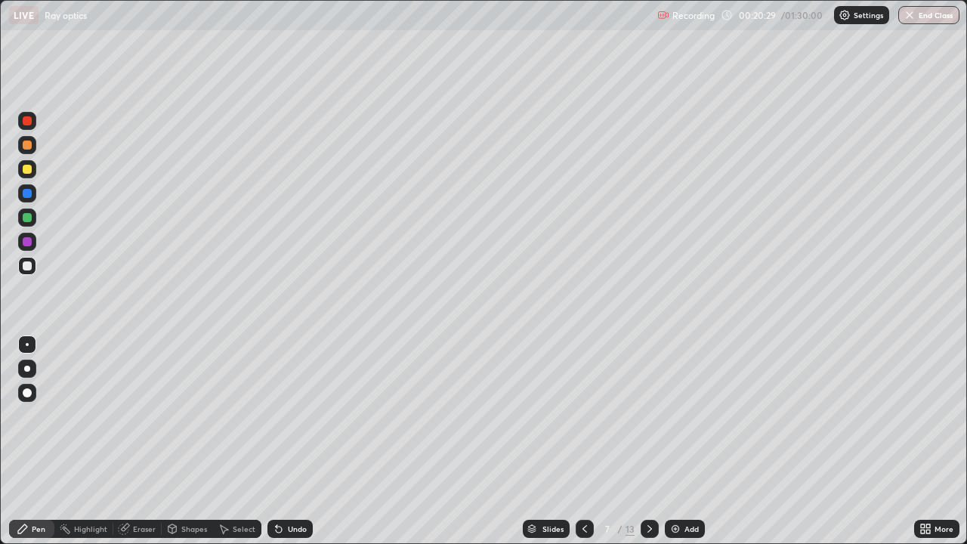
click at [583, 441] on icon at bounding box center [585, 529] width 12 height 12
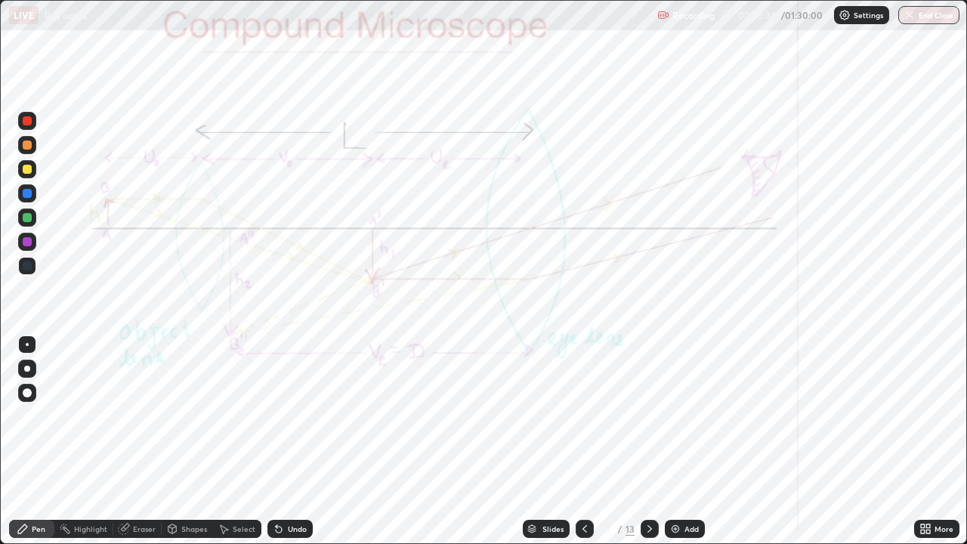
click at [648, 441] on icon at bounding box center [650, 529] width 12 height 12
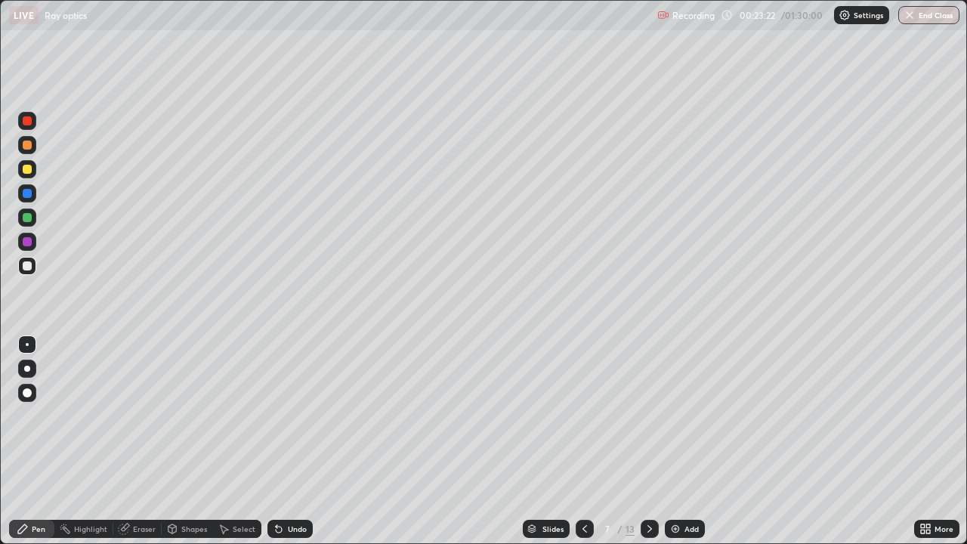
click at [653, 441] on icon at bounding box center [650, 529] width 12 height 12
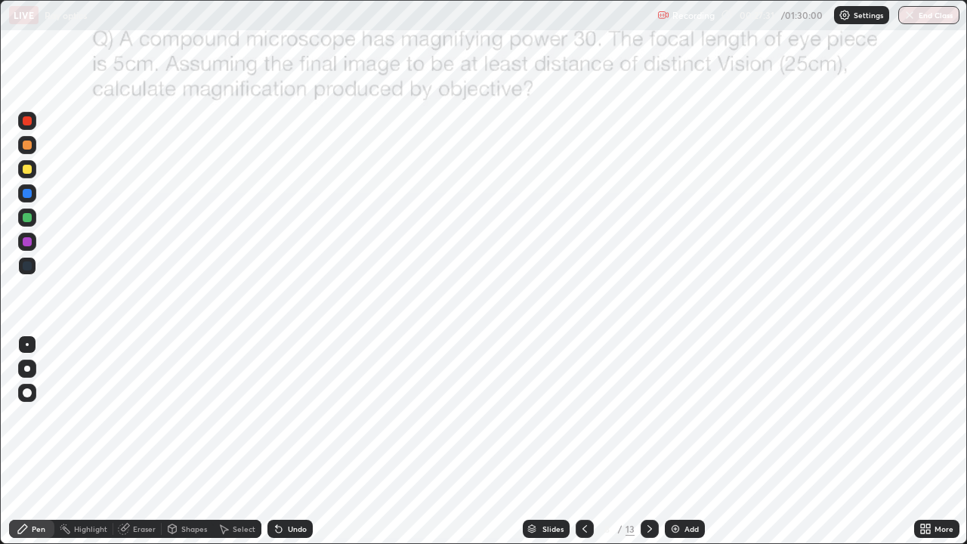
click at [647, 441] on icon at bounding box center [650, 529] width 12 height 12
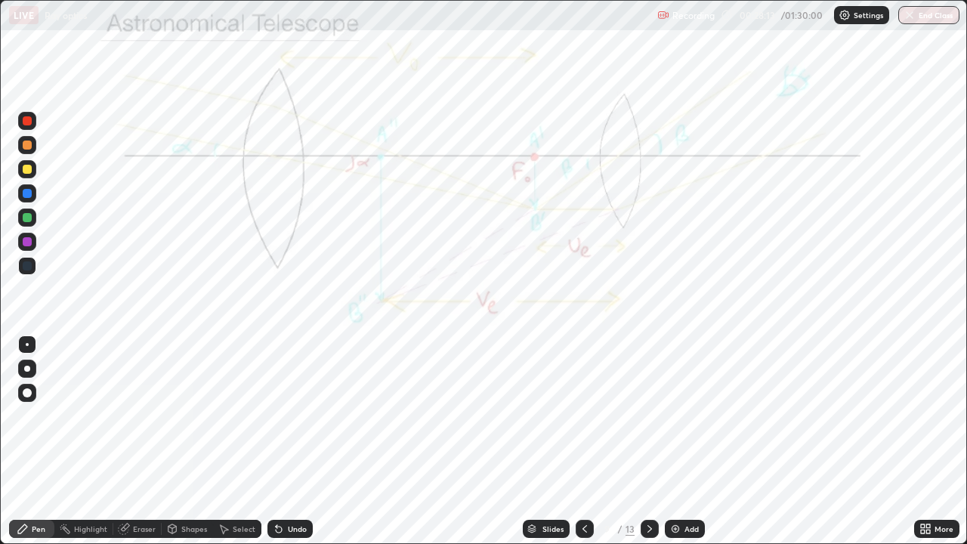
click at [296, 441] on div "Undo" at bounding box center [297, 529] width 19 height 8
click at [295, 441] on div "Undo" at bounding box center [297, 529] width 19 height 8
click at [26, 266] on div at bounding box center [27, 265] width 9 height 9
click at [292, 441] on div "Undo" at bounding box center [297, 529] width 19 height 8
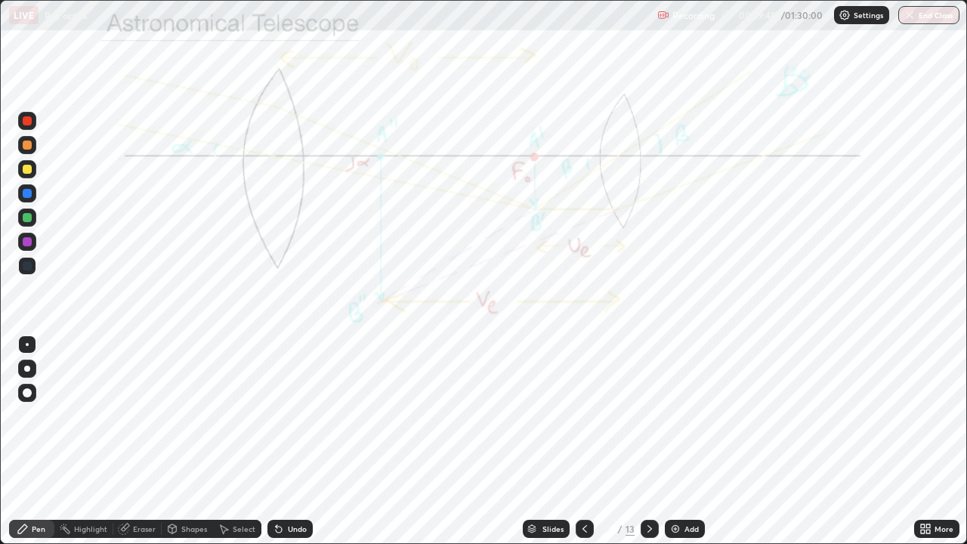
click at [295, 441] on div "Undo" at bounding box center [297, 529] width 19 height 8
click at [290, 441] on div "Undo" at bounding box center [289, 529] width 45 height 18
click at [93, 441] on div "Highlight" at bounding box center [90, 529] width 33 height 8
click at [21, 441] on icon at bounding box center [22, 528] width 9 height 9
click at [27, 243] on div at bounding box center [27, 241] width 9 height 9
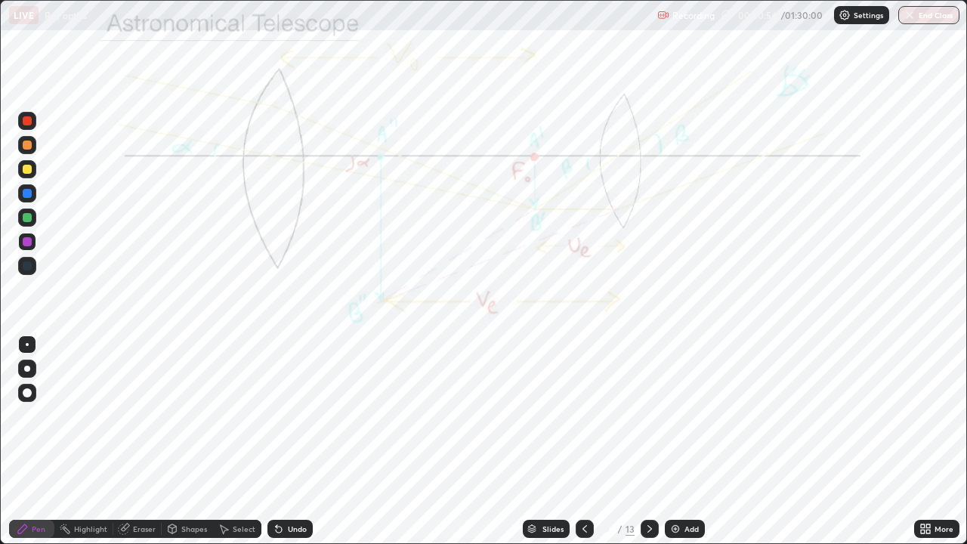
click at [298, 441] on div "Undo" at bounding box center [297, 529] width 19 height 8
click at [297, 441] on div "Undo" at bounding box center [297, 529] width 19 height 8
click at [26, 242] on div at bounding box center [27, 241] width 9 height 9
click at [29, 246] on div at bounding box center [27, 241] width 9 height 9
click at [292, 441] on div "Undo" at bounding box center [289, 529] width 45 height 18
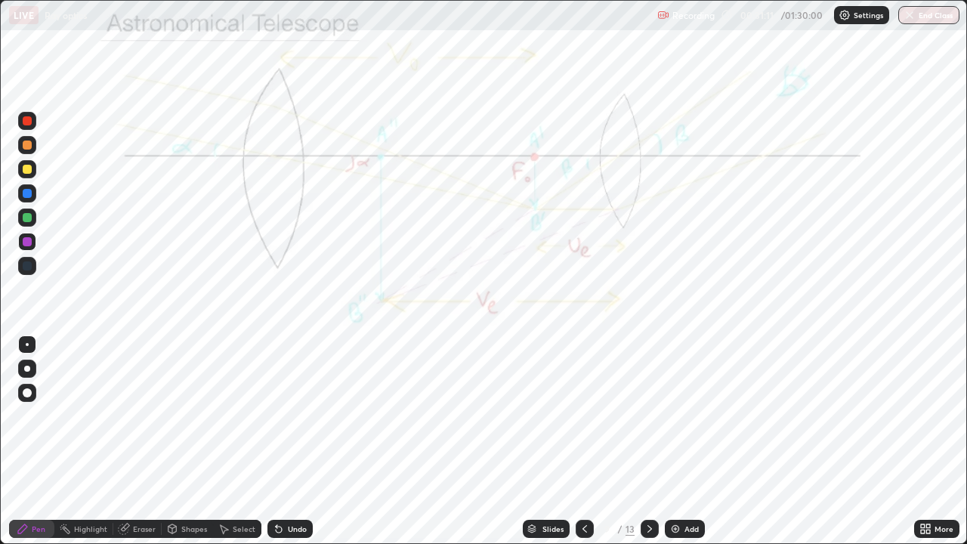
click at [293, 441] on div "Undo" at bounding box center [297, 529] width 19 height 8
click at [294, 441] on div "Undo" at bounding box center [297, 529] width 19 height 8
click at [223, 441] on div "Select" at bounding box center [237, 529] width 48 height 30
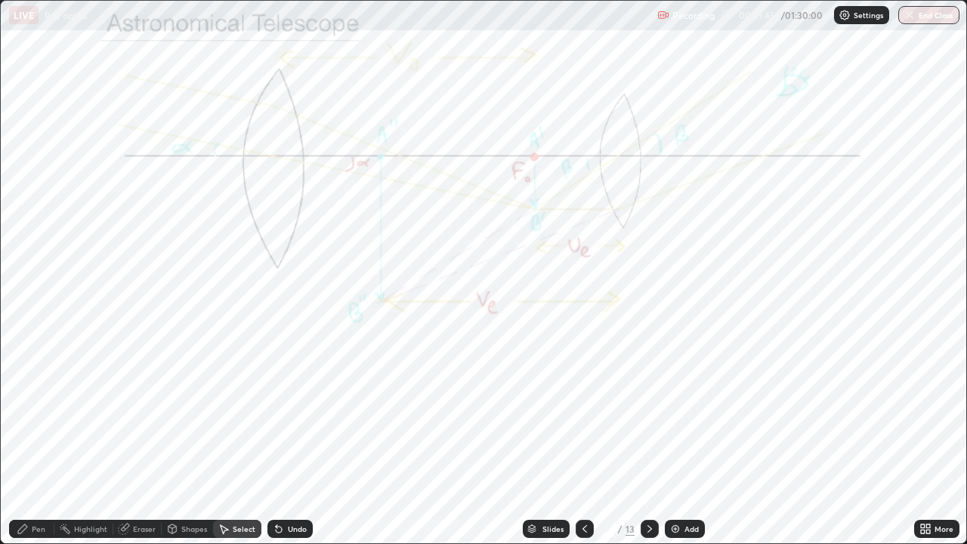
click at [40, 441] on div "Pen" at bounding box center [39, 529] width 14 height 8
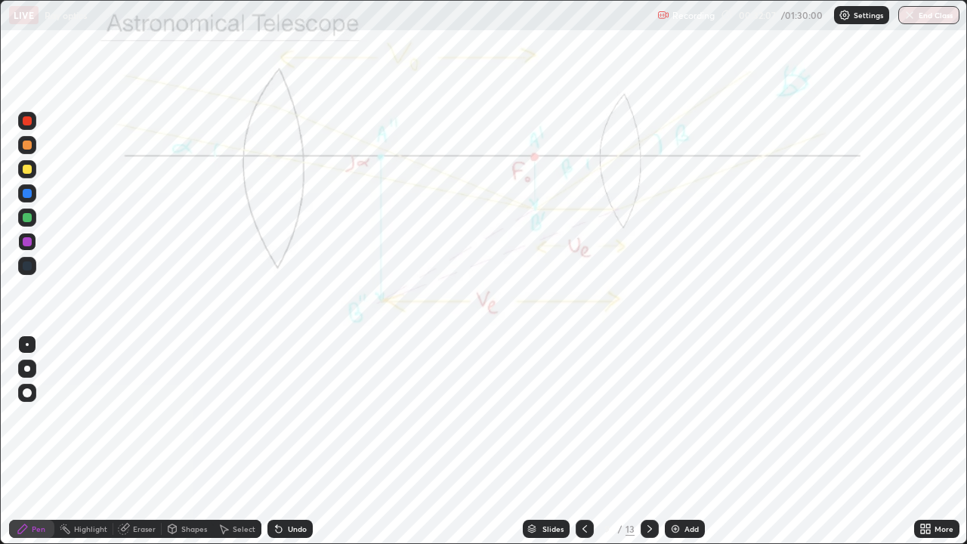
click at [676, 441] on img at bounding box center [675, 529] width 12 height 12
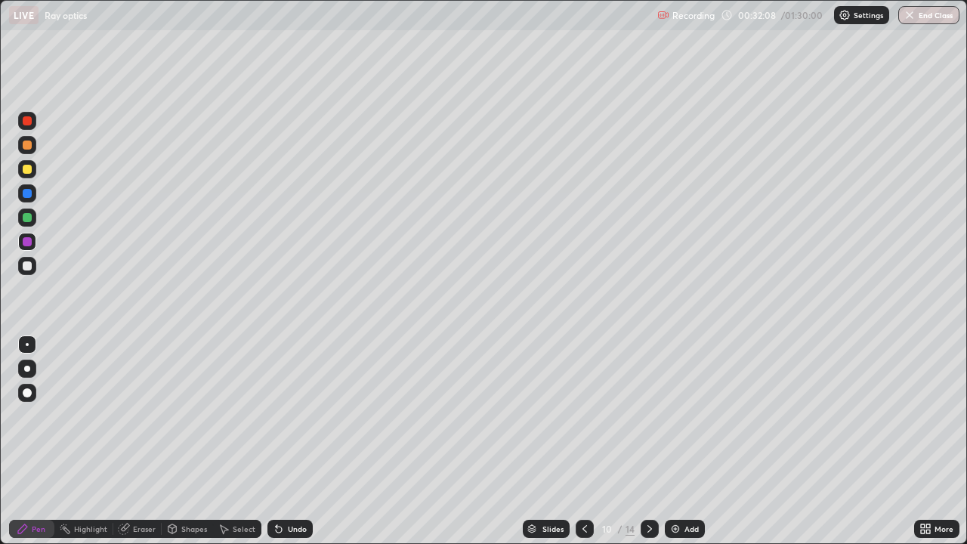
click at [34, 171] on div at bounding box center [27, 169] width 18 height 18
click at [583, 441] on div at bounding box center [585, 529] width 18 height 30
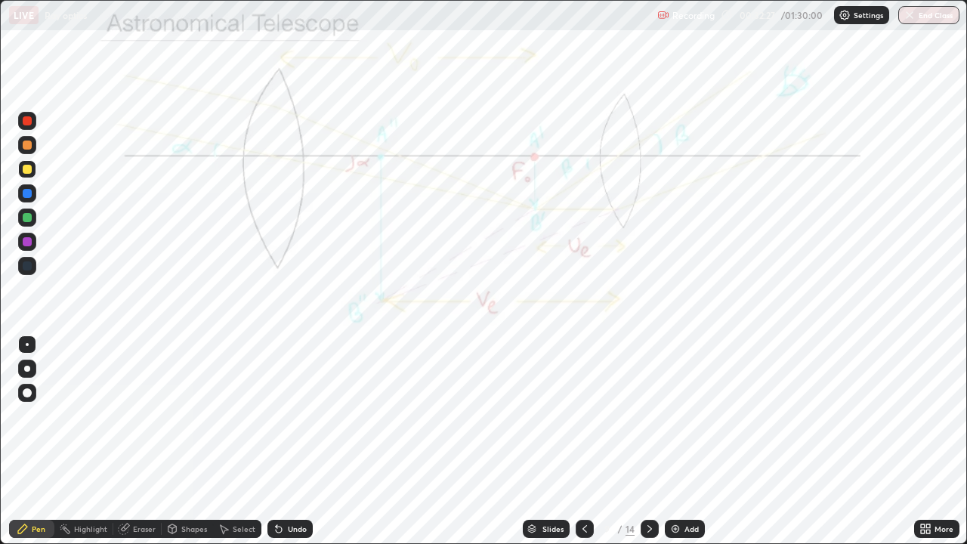
click at [644, 441] on icon at bounding box center [650, 529] width 12 height 12
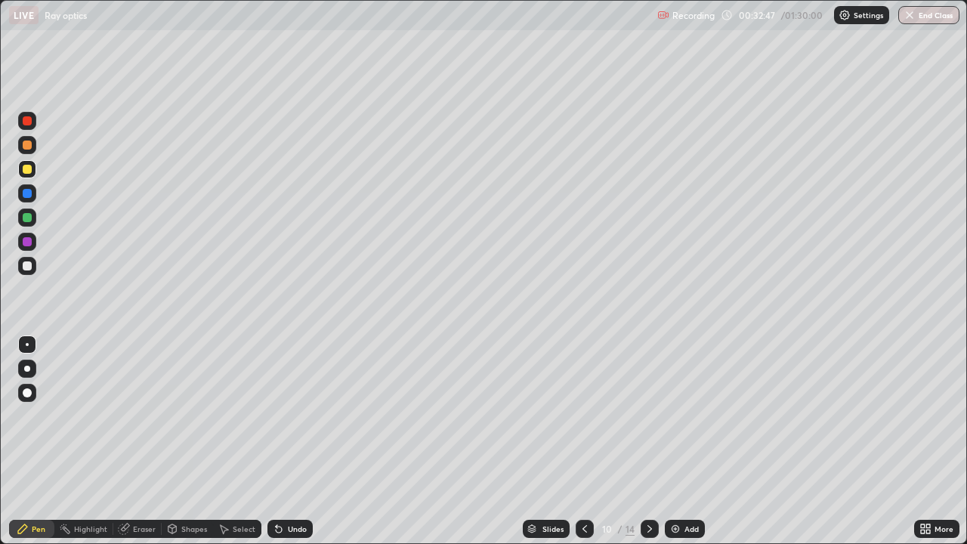
click at [579, 441] on icon at bounding box center [585, 529] width 12 height 12
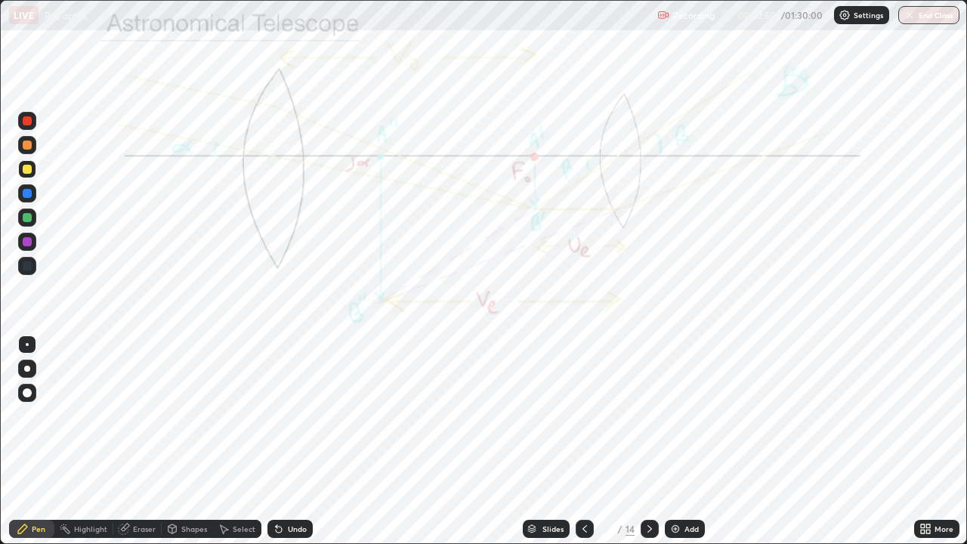
click at [645, 441] on icon at bounding box center [650, 529] width 12 height 12
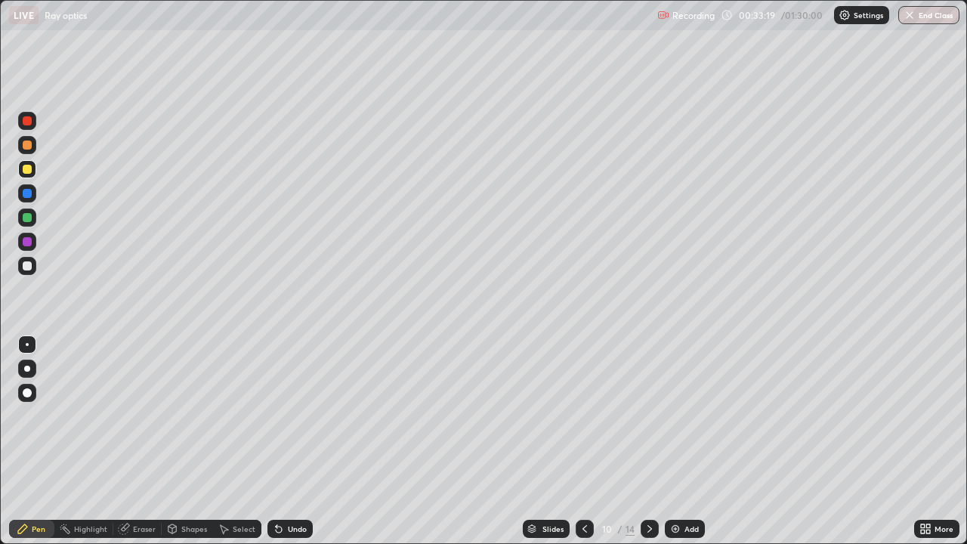
click at [293, 441] on div "Undo" at bounding box center [289, 529] width 45 height 18
click at [584, 441] on div at bounding box center [585, 529] width 18 height 18
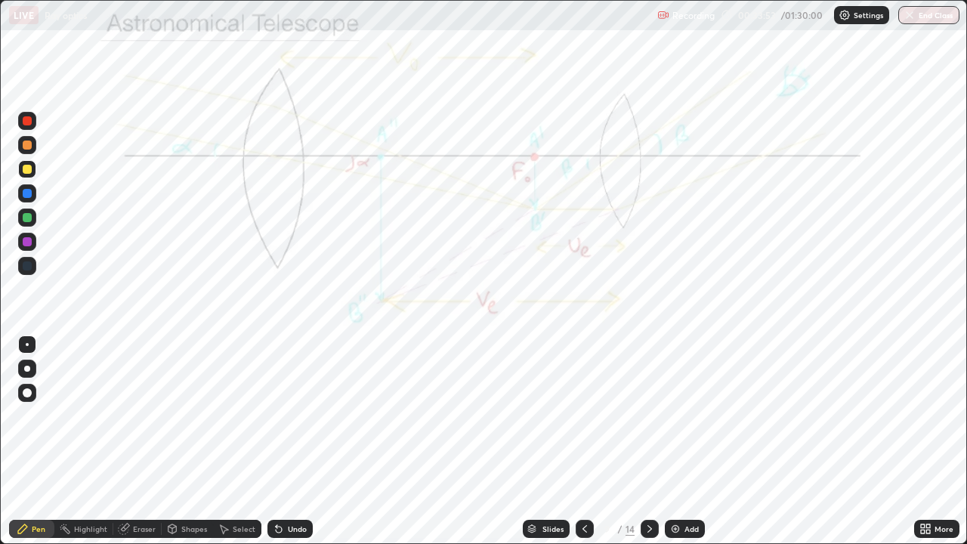
click at [647, 441] on icon at bounding box center [650, 529] width 12 height 12
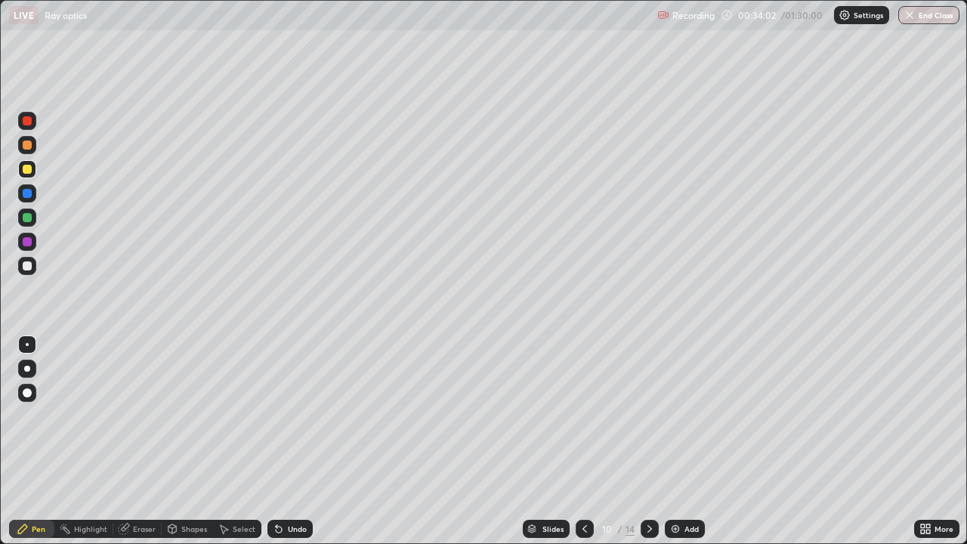
click at [589, 441] on div at bounding box center [585, 529] width 18 height 18
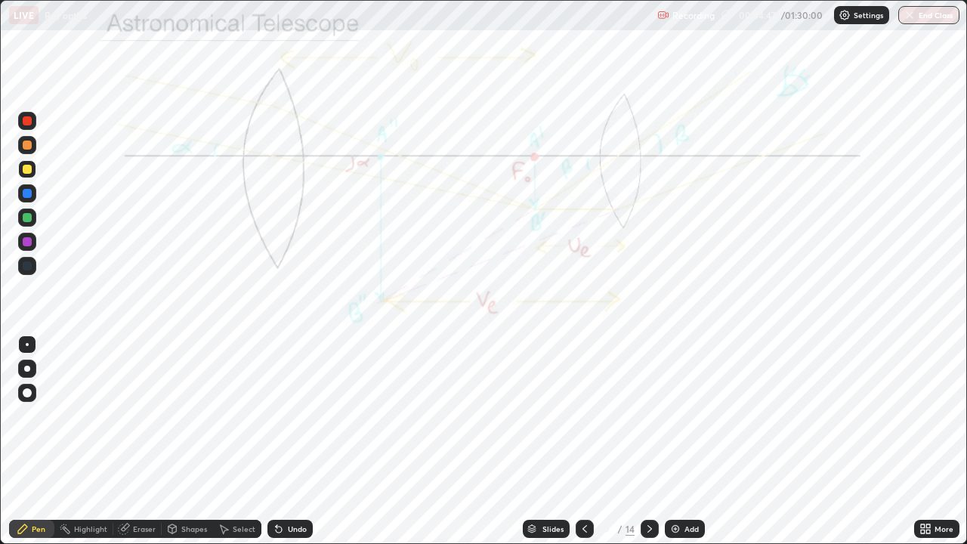
click at [644, 441] on div at bounding box center [650, 529] width 18 height 18
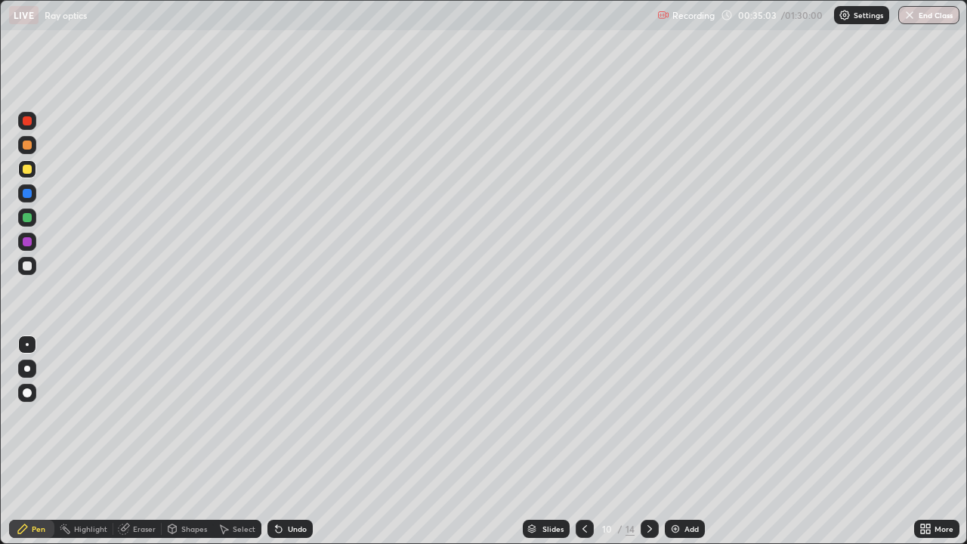
click at [139, 441] on div "Eraser" at bounding box center [137, 529] width 48 height 18
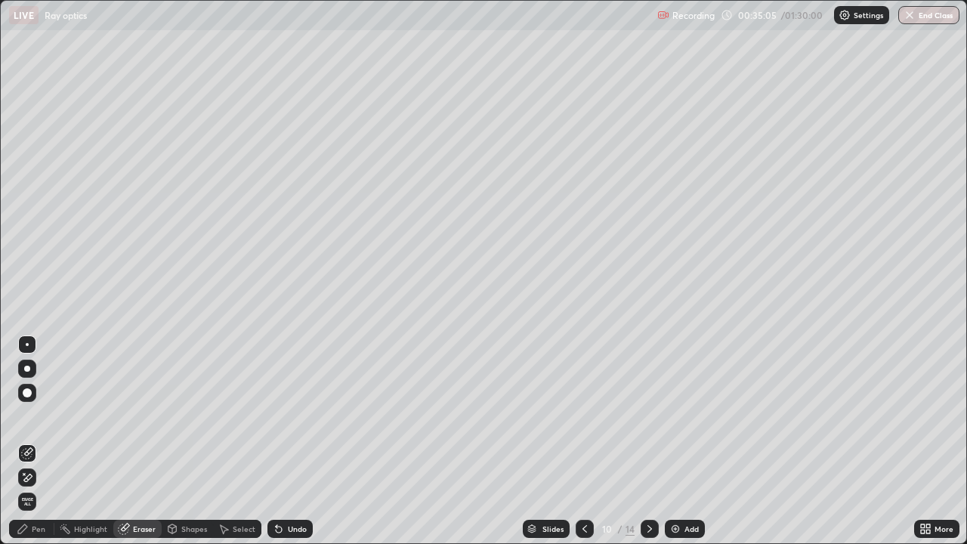
click at [37, 441] on div "Pen" at bounding box center [31, 529] width 45 height 18
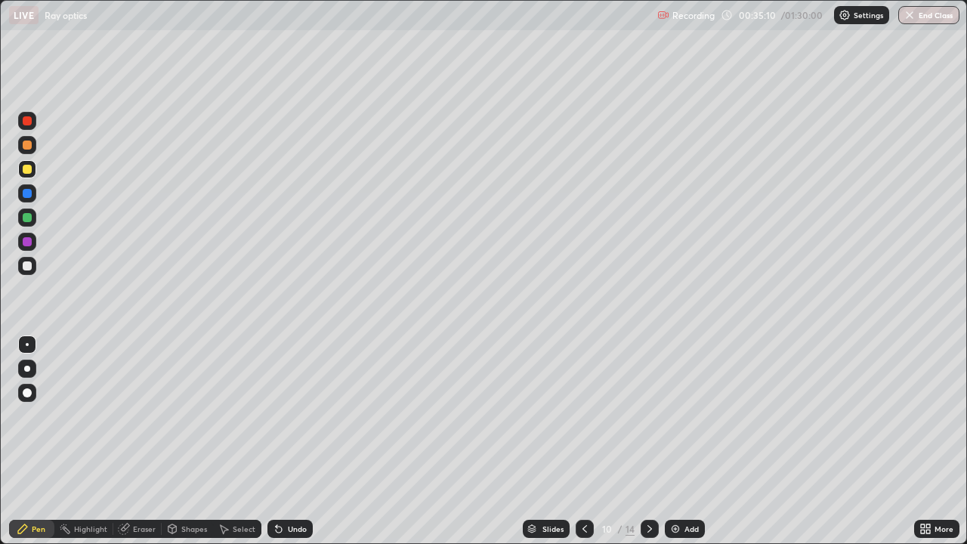
click at [585, 441] on icon at bounding box center [585, 529] width 12 height 12
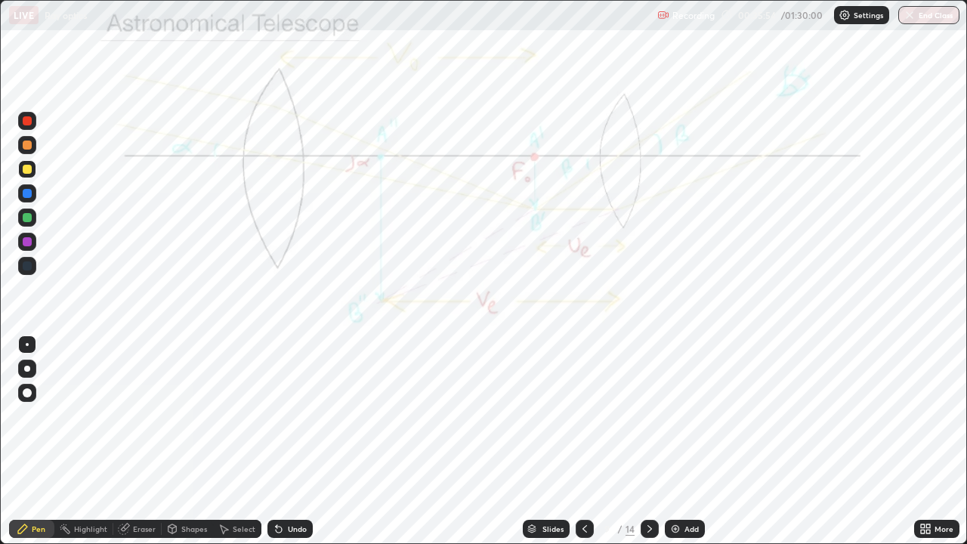
click at [647, 441] on icon at bounding box center [650, 529] width 12 height 12
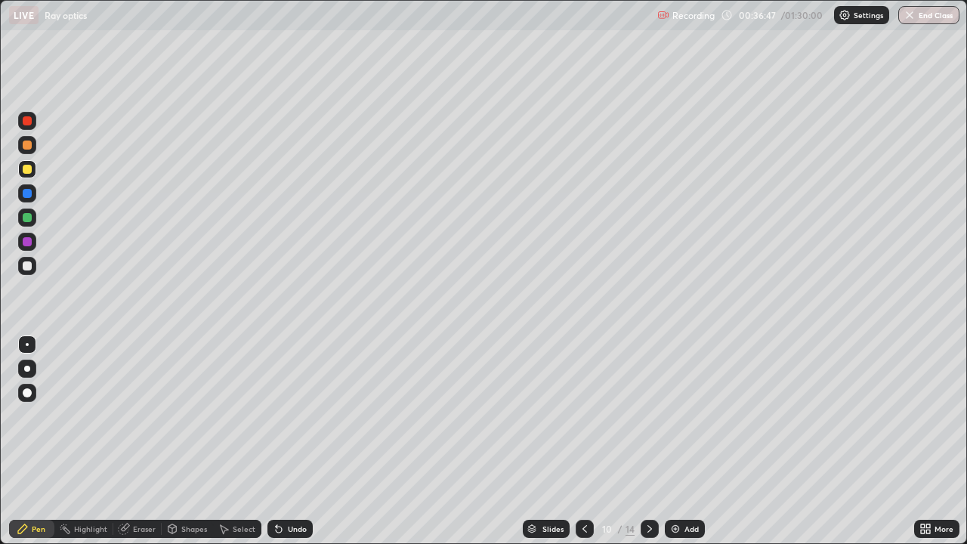
click at [647, 441] on icon at bounding box center [649, 529] width 5 height 8
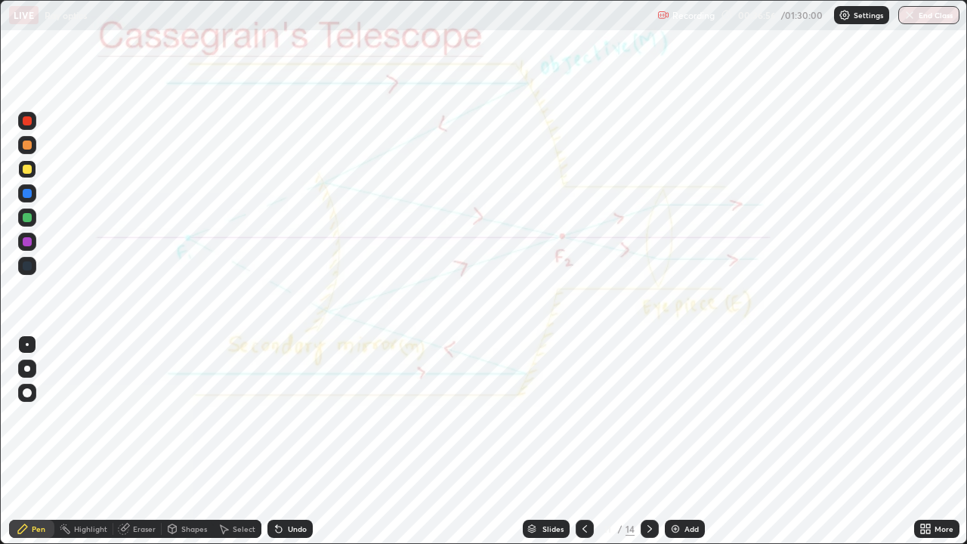
click at [654, 441] on div at bounding box center [650, 529] width 18 height 18
click at [585, 441] on div at bounding box center [585, 529] width 18 height 18
click at [648, 441] on icon at bounding box center [650, 529] width 12 height 12
click at [586, 441] on icon at bounding box center [585, 529] width 12 height 12
click at [28, 241] on div at bounding box center [27, 241] width 9 height 9
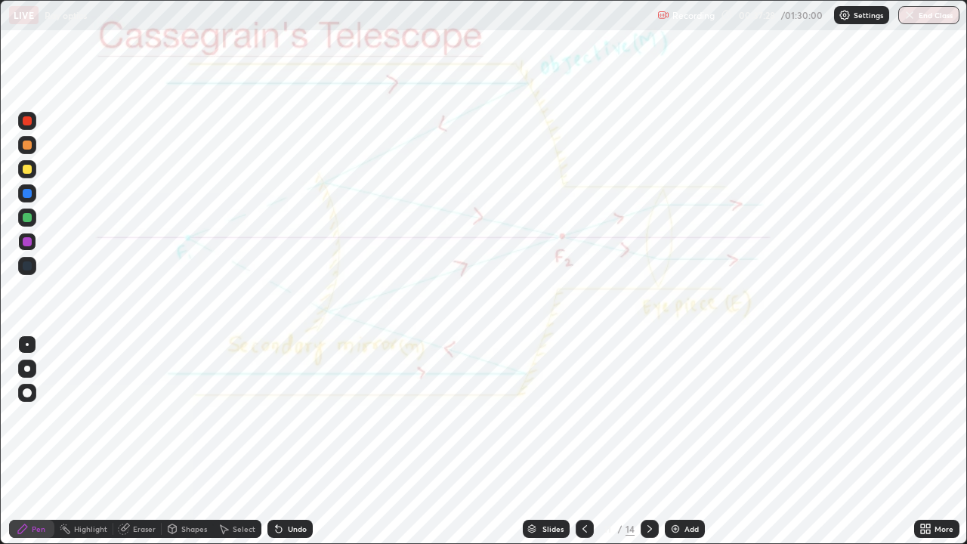
click at [30, 226] on div at bounding box center [27, 217] width 18 height 18
click at [91, 441] on div "Highlight" at bounding box center [83, 529] width 59 height 18
click at [655, 441] on div at bounding box center [650, 529] width 18 height 18
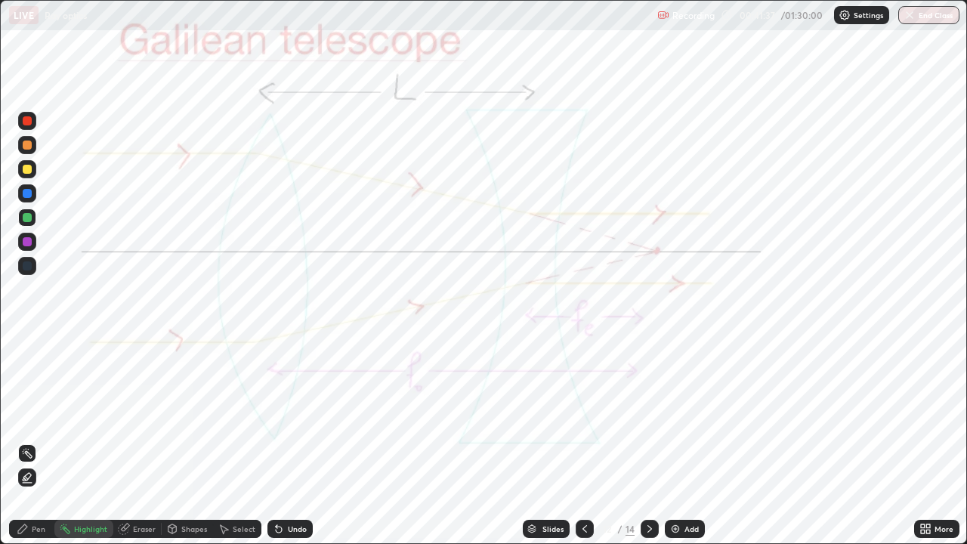
click at [30, 441] on div "Pen" at bounding box center [31, 529] width 45 height 18
click at [590, 441] on div at bounding box center [585, 529] width 18 height 18
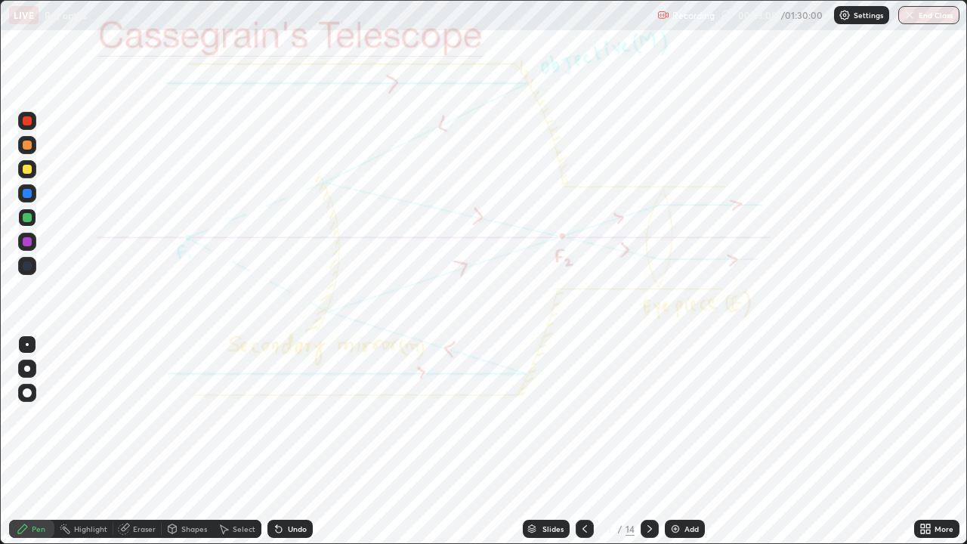
click at [647, 441] on div at bounding box center [650, 529] width 18 height 18
click at [648, 441] on icon at bounding box center [650, 529] width 12 height 12
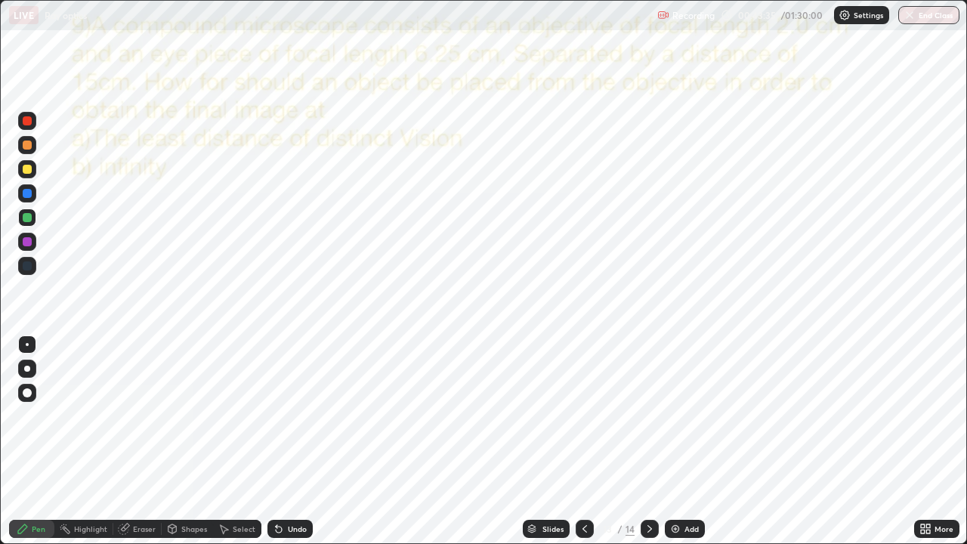
click at [648, 441] on icon at bounding box center [650, 529] width 12 height 12
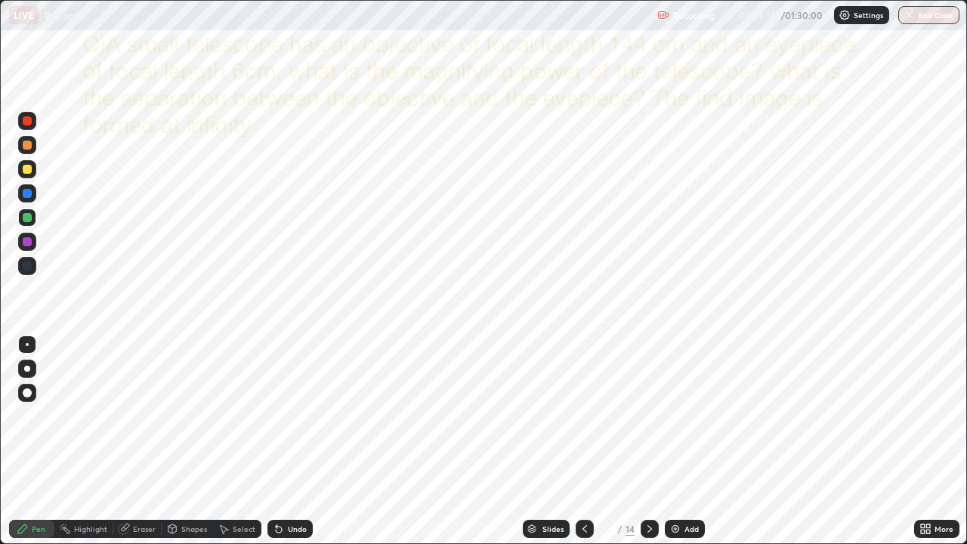
click at [29, 241] on div at bounding box center [27, 241] width 9 height 9
click at [36, 144] on div at bounding box center [27, 145] width 18 height 18
click at [583, 441] on icon at bounding box center [585, 529] width 12 height 12
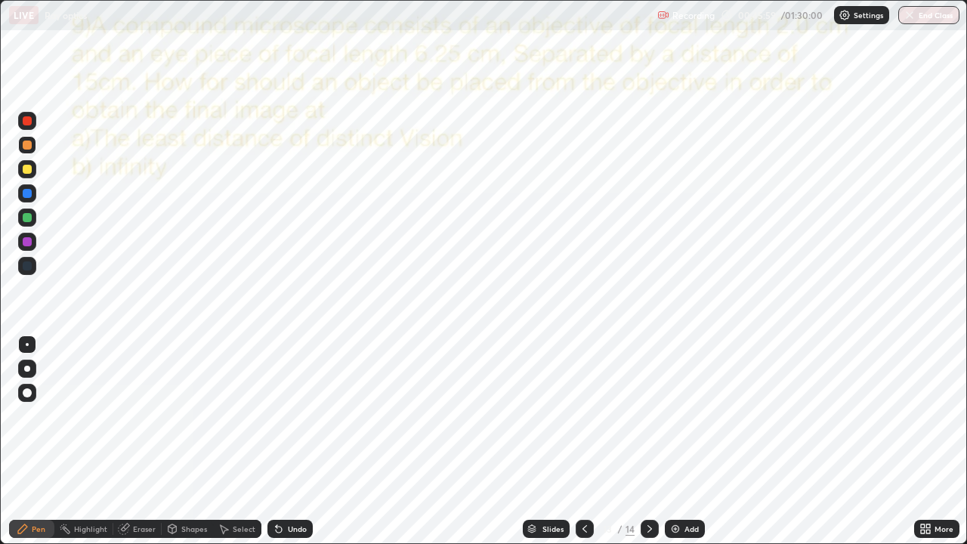
click at [26, 218] on div at bounding box center [27, 217] width 9 height 9
click at [30, 243] on div at bounding box center [27, 241] width 9 height 9
click at [26, 266] on div at bounding box center [27, 265] width 9 height 9
click at [288, 441] on div "Undo" at bounding box center [297, 529] width 19 height 8
click at [286, 441] on div "Undo" at bounding box center [289, 529] width 45 height 18
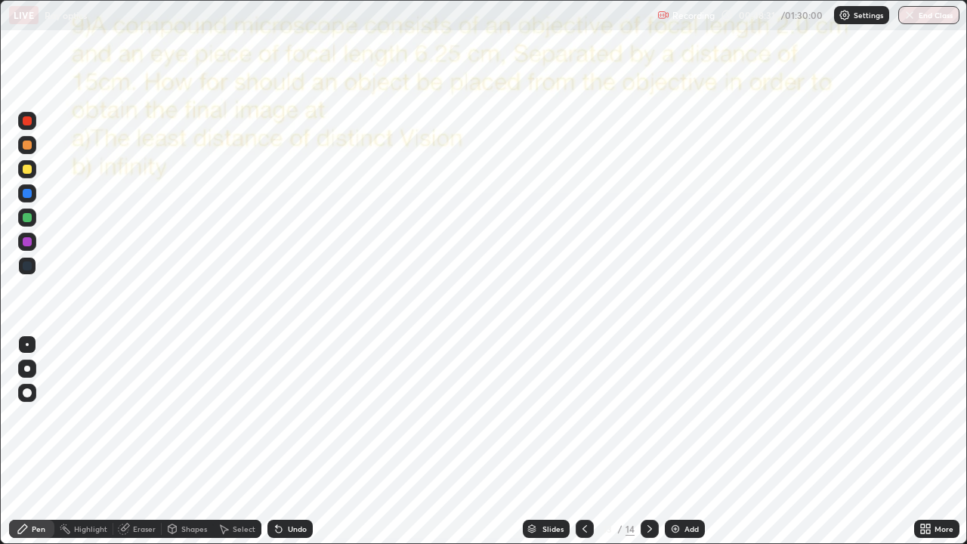
click at [138, 441] on div "Eraser" at bounding box center [144, 529] width 23 height 8
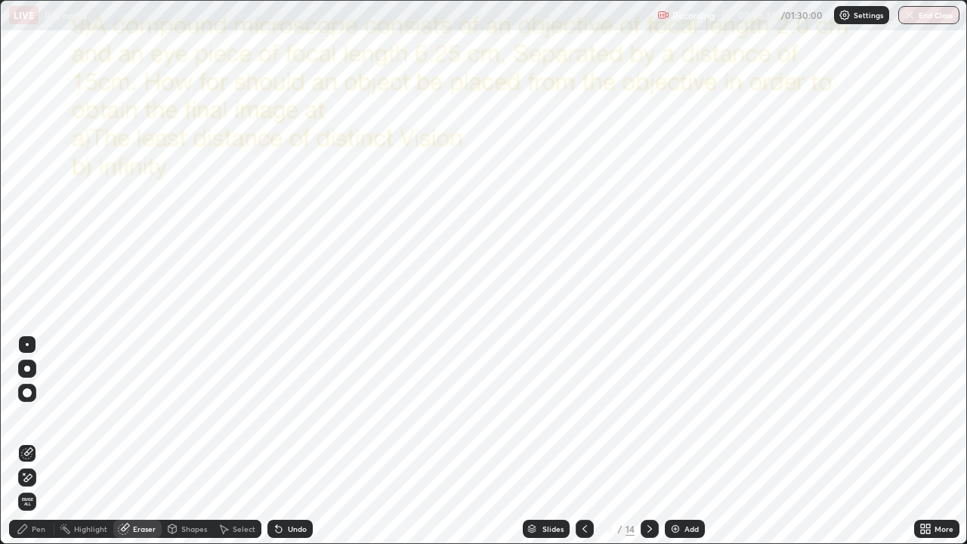
click at [32, 441] on div "Pen" at bounding box center [39, 529] width 14 height 8
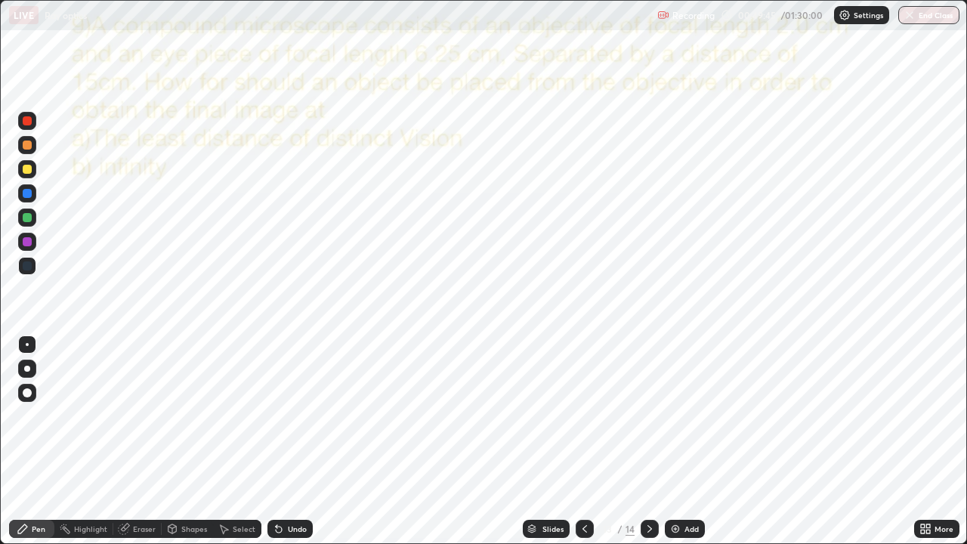
click at [284, 441] on div "Undo" at bounding box center [289, 529] width 45 height 18
click at [725, 441] on div "Slides 13 / 14 Add" at bounding box center [613, 529] width 601 height 30
click at [746, 441] on div "Slides 13 / 14 Add" at bounding box center [613, 529] width 601 height 30
click at [789, 441] on div "Slides 13 / 14 Add" at bounding box center [613, 529] width 601 height 30
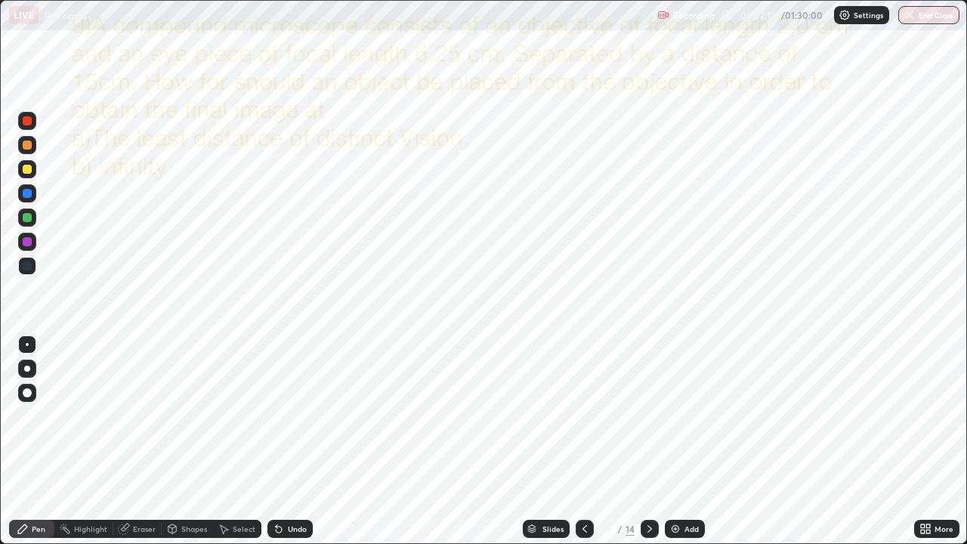
click at [802, 441] on div "Slides 13 / 14 Add" at bounding box center [613, 529] width 601 height 30
click at [825, 441] on div "Slides 13 / 14 Add" at bounding box center [613, 529] width 601 height 30
click at [648, 441] on icon at bounding box center [650, 529] width 12 height 12
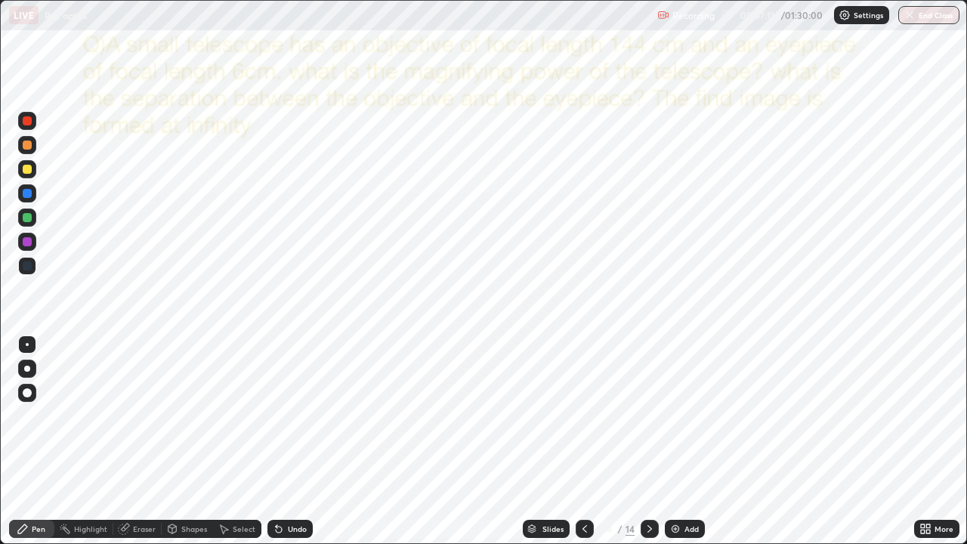
click at [693, 441] on div "Add" at bounding box center [685, 529] width 40 height 18
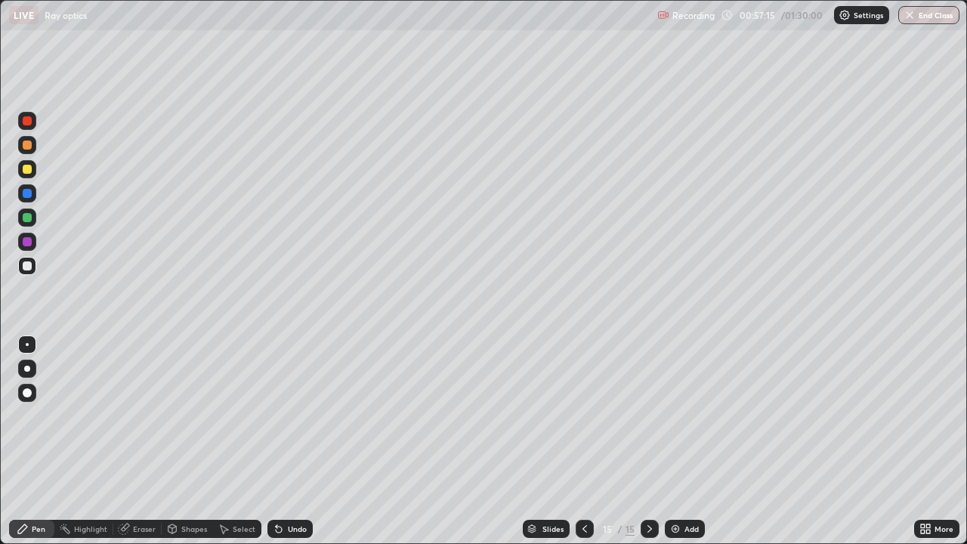
click at [582, 441] on icon at bounding box center [585, 529] width 12 height 12
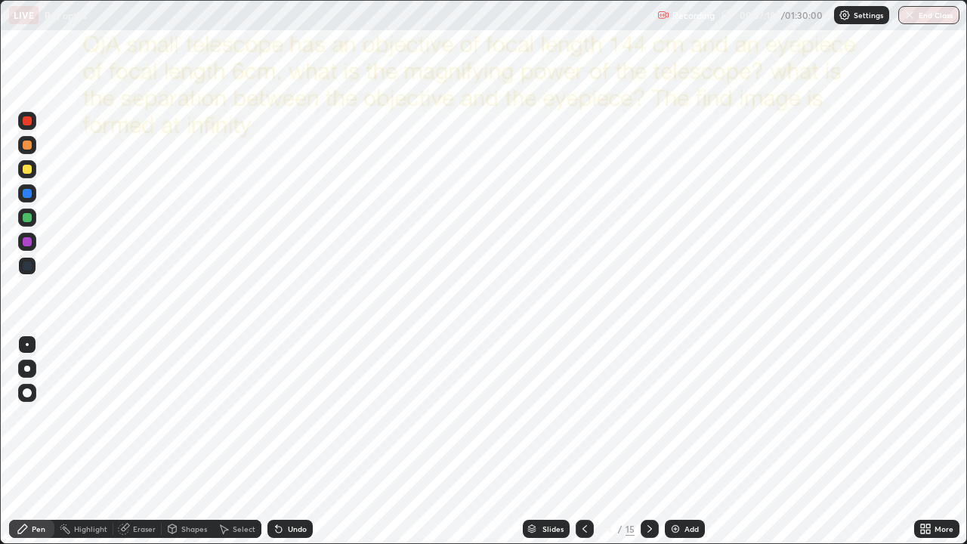
click at [584, 441] on icon at bounding box center [584, 529] width 5 height 8
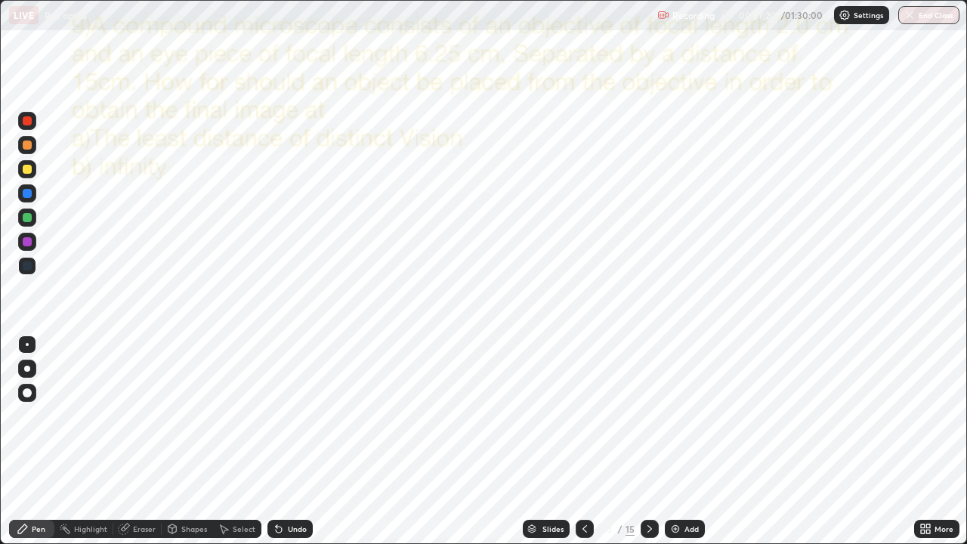
click at [654, 441] on div at bounding box center [650, 529] width 18 height 18
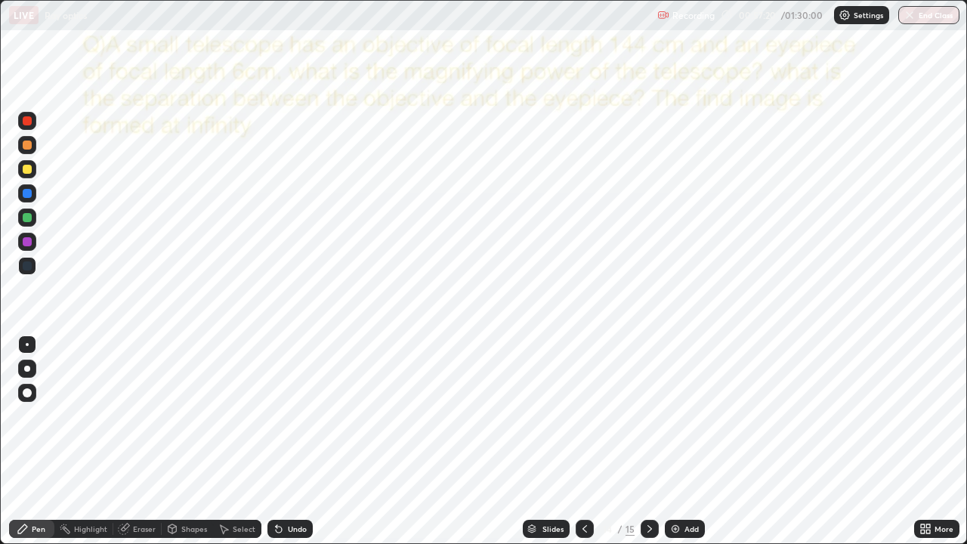
click at [648, 441] on icon at bounding box center [650, 529] width 12 height 12
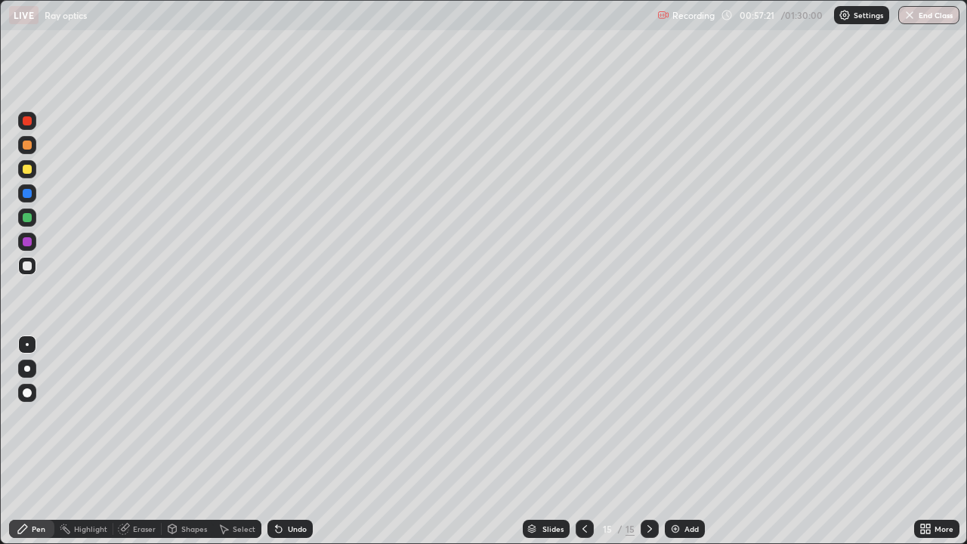
click at [648, 441] on icon at bounding box center [650, 529] width 12 height 12
click at [588, 441] on div at bounding box center [585, 529] width 18 height 18
click at [588, 441] on icon at bounding box center [585, 529] width 12 height 12
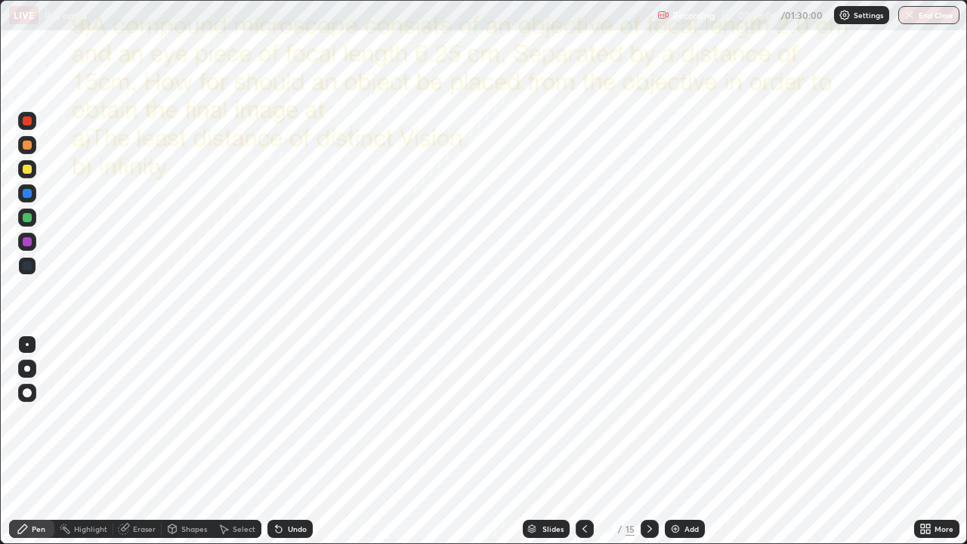
click at [653, 441] on icon at bounding box center [650, 529] width 12 height 12
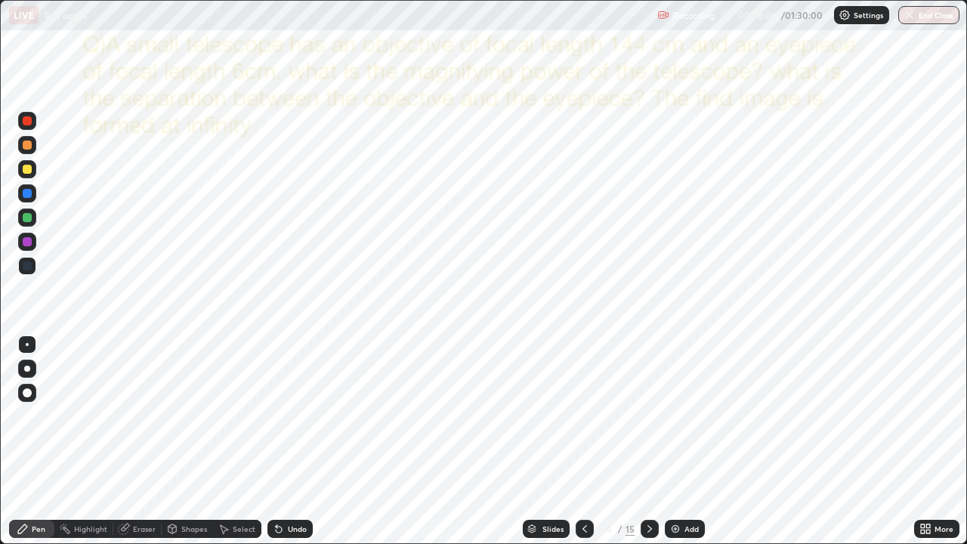
click at [647, 441] on icon at bounding box center [650, 529] width 12 height 12
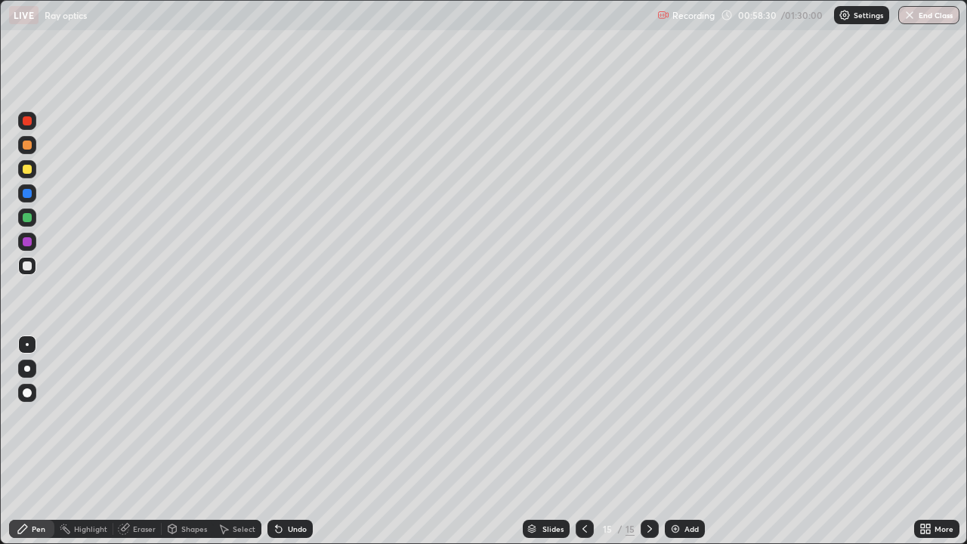
click at [288, 441] on div "Undo" at bounding box center [297, 529] width 19 height 8
click at [292, 441] on div "Undo" at bounding box center [297, 529] width 19 height 8
click at [296, 441] on div "Undo" at bounding box center [289, 529] width 45 height 18
click at [29, 168] on div at bounding box center [27, 169] width 9 height 9
click at [301, 441] on div "Undo" at bounding box center [297, 529] width 19 height 8
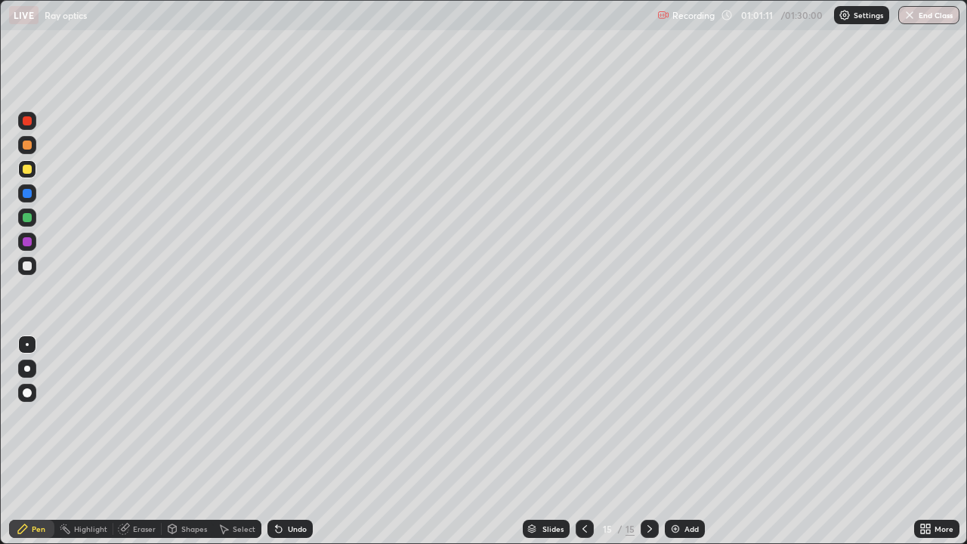
click at [680, 441] on img at bounding box center [675, 529] width 12 height 12
click at [235, 441] on div "Select" at bounding box center [244, 529] width 23 height 8
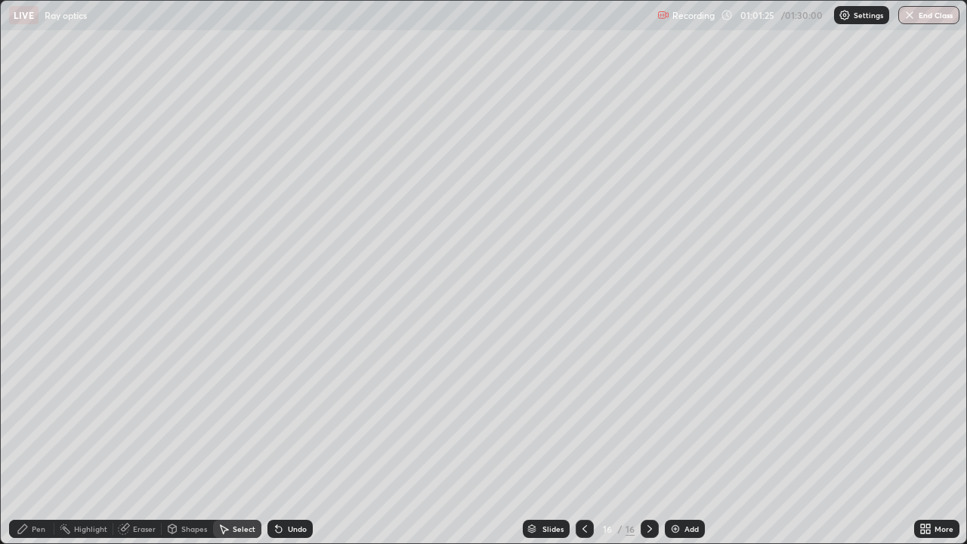
click at [194, 441] on div "Shapes" at bounding box center [187, 529] width 51 height 18
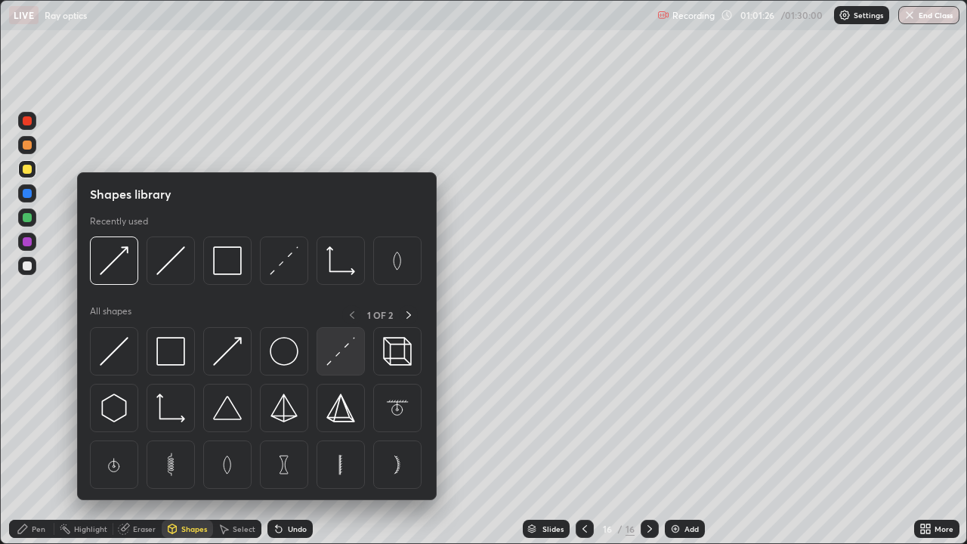
click at [321, 349] on div at bounding box center [341, 351] width 48 height 48
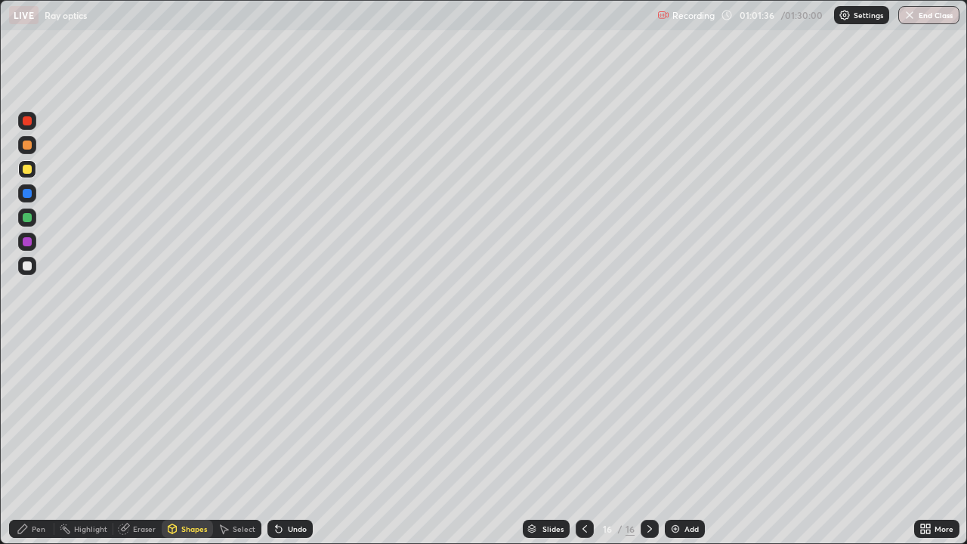
click at [28, 238] on div at bounding box center [27, 241] width 9 height 9
click at [289, 441] on div "Undo" at bounding box center [289, 529] width 45 height 18
click at [42, 441] on div "Pen" at bounding box center [39, 529] width 14 height 8
click at [29, 267] on div at bounding box center [27, 265] width 9 height 9
click at [25, 238] on div at bounding box center [27, 241] width 9 height 9
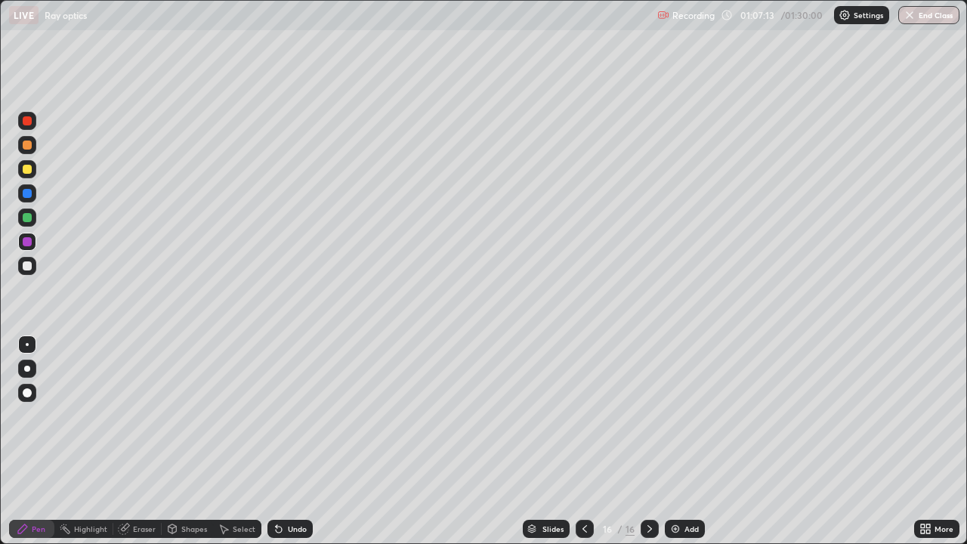
click at [921, 16] on button "End Class" at bounding box center [928, 15] width 61 height 18
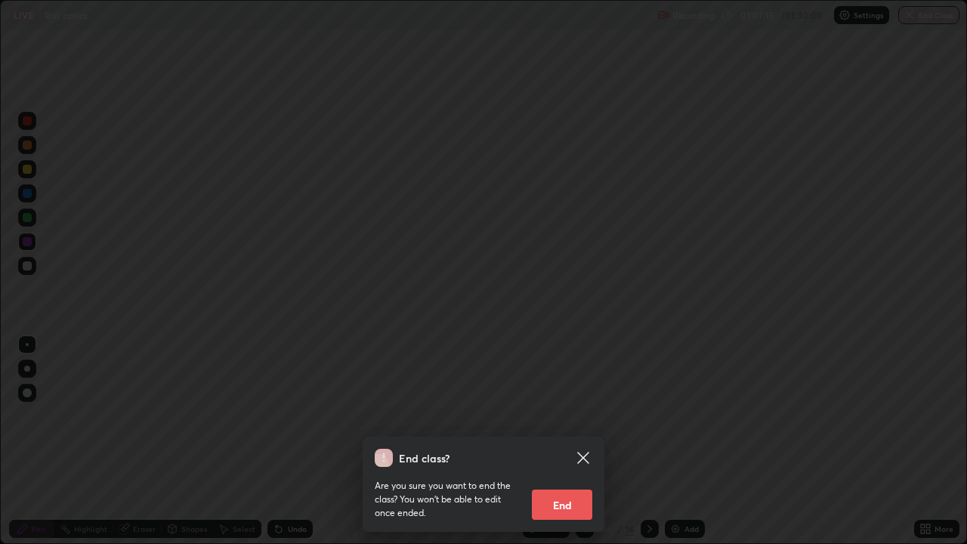
click at [568, 441] on button "End" at bounding box center [562, 505] width 60 height 30
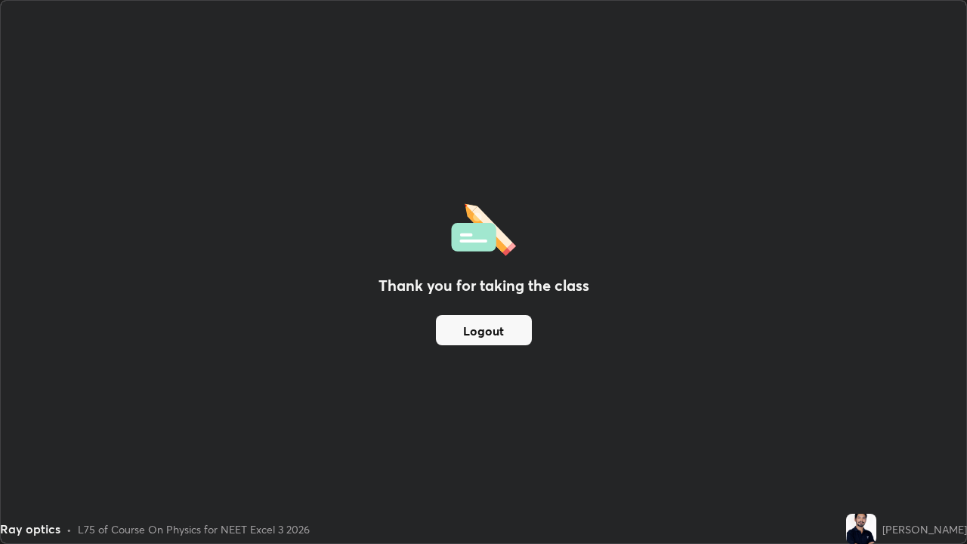
click at [490, 329] on button "Logout" at bounding box center [484, 330] width 96 height 30
click at [493, 330] on button "Logout" at bounding box center [484, 330] width 96 height 30
click at [496, 329] on button "Logout" at bounding box center [484, 330] width 96 height 30
click at [498, 330] on button "Logout" at bounding box center [484, 330] width 96 height 30
